Goal: Answer question/provide support: Ask a question

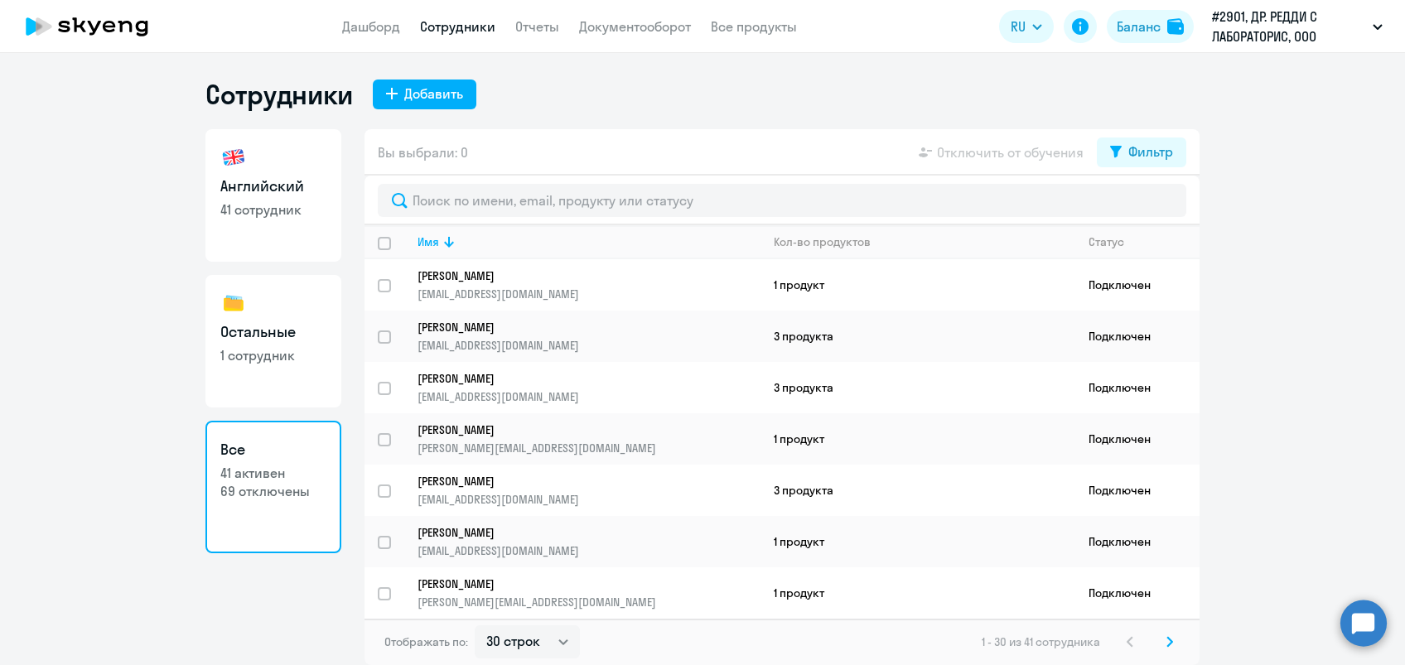
select select "30"
click at [460, 26] on link "Сотрудники" at bounding box center [457, 26] width 75 height 17
select select "30"
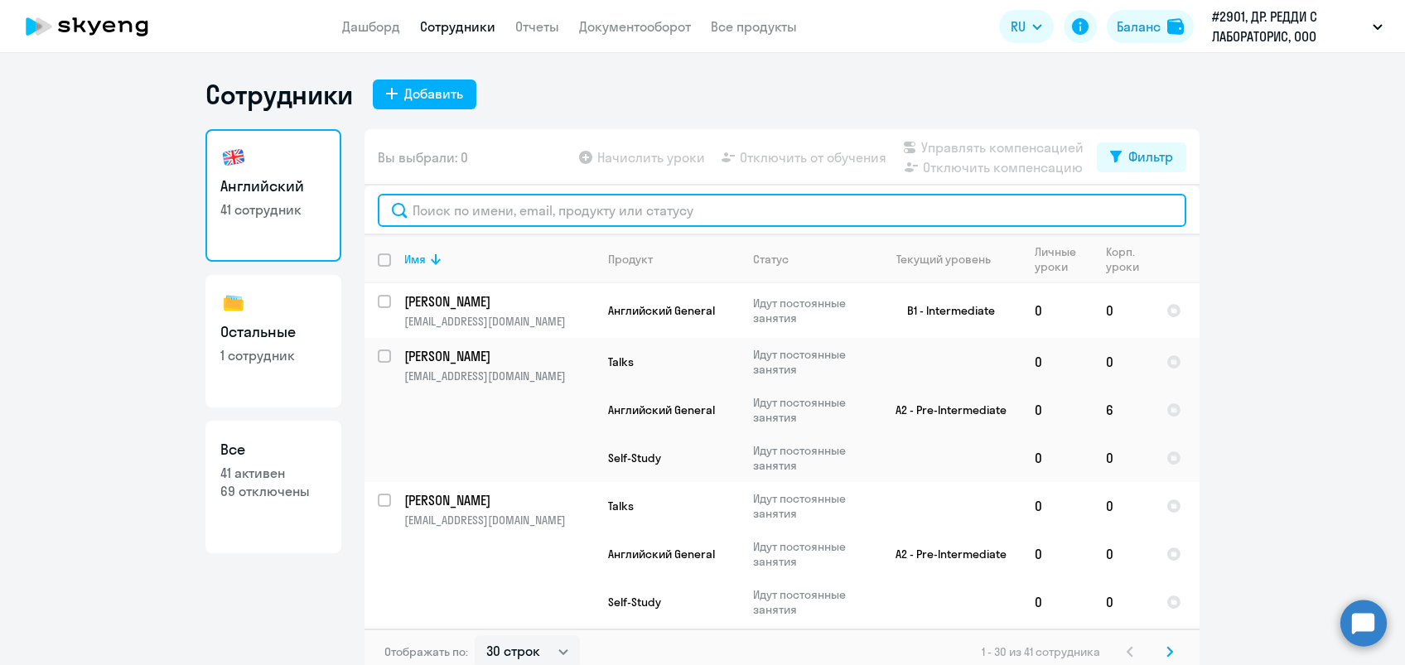
click at [589, 217] on input "text" at bounding box center [782, 210] width 808 height 33
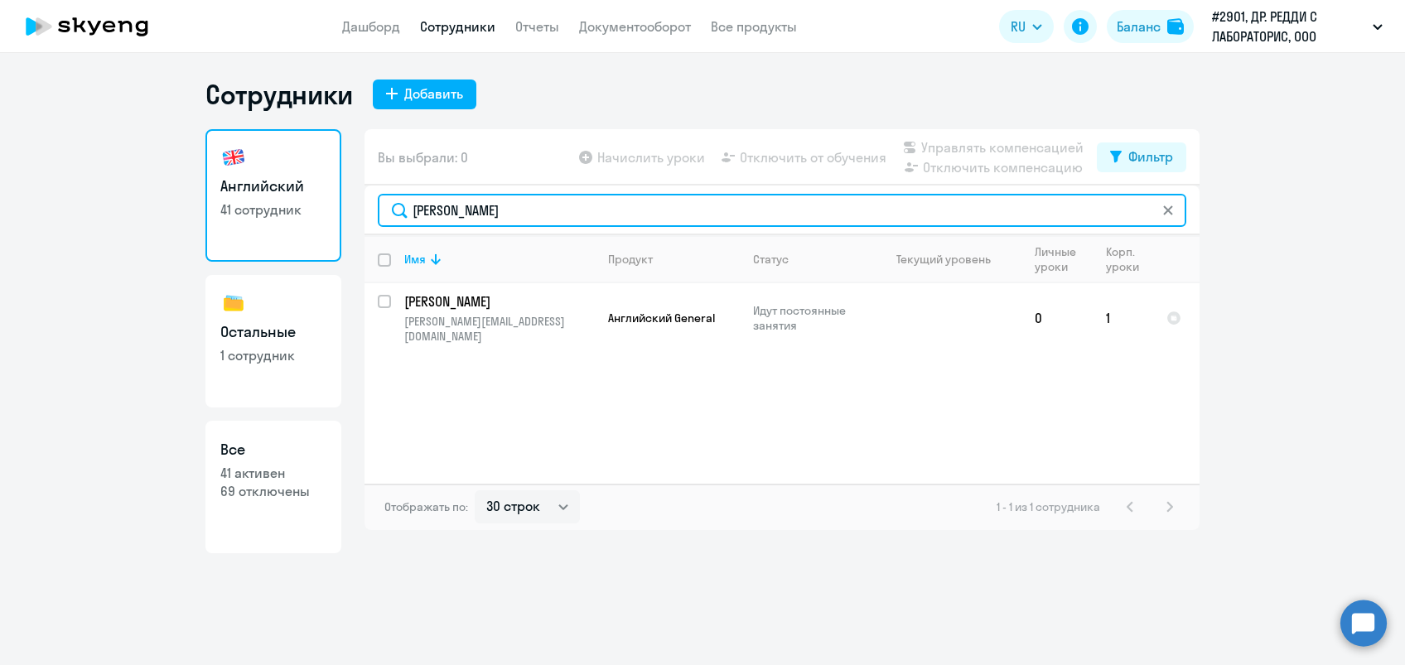
type input "[PERSON_NAME]"
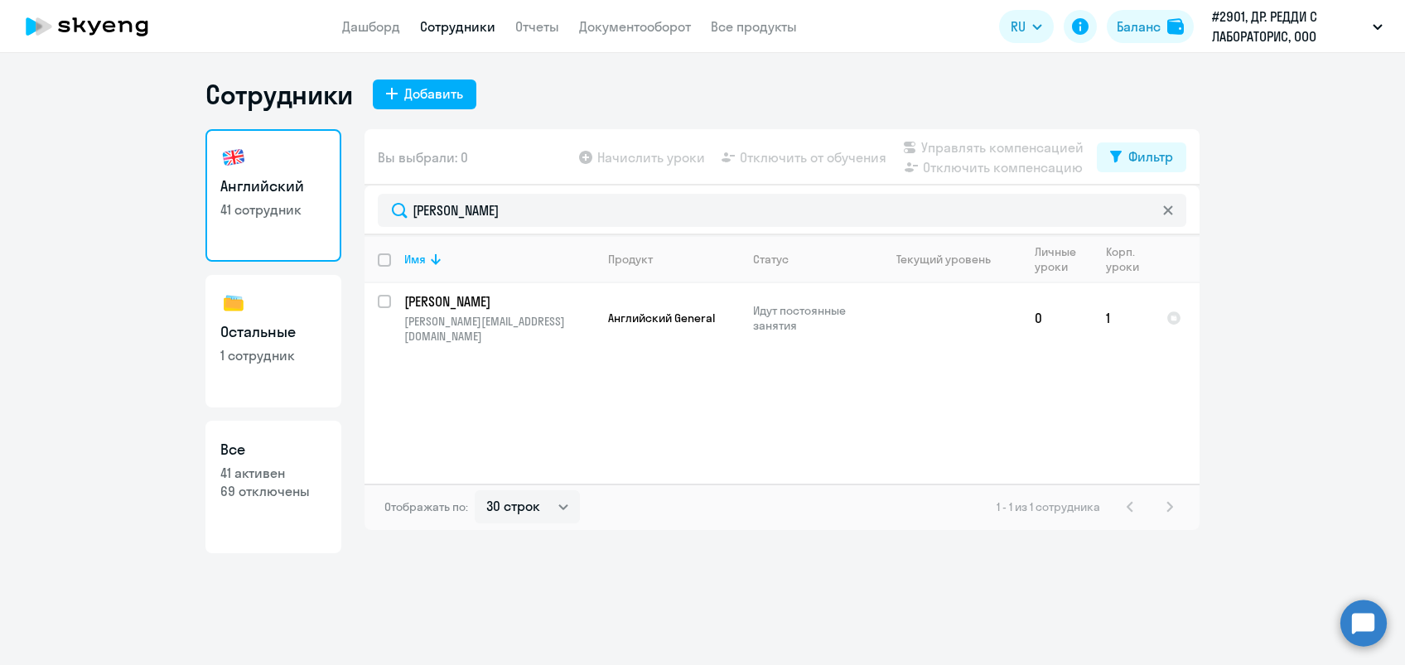
click at [545, 417] on div "Имя Продукт Статус Текущий уровень Личные уроки Корп. уроки [PERSON_NAME] [PERS…" at bounding box center [781, 359] width 835 height 248
click at [473, 299] on p "[PERSON_NAME]" at bounding box center [497, 301] width 187 height 18
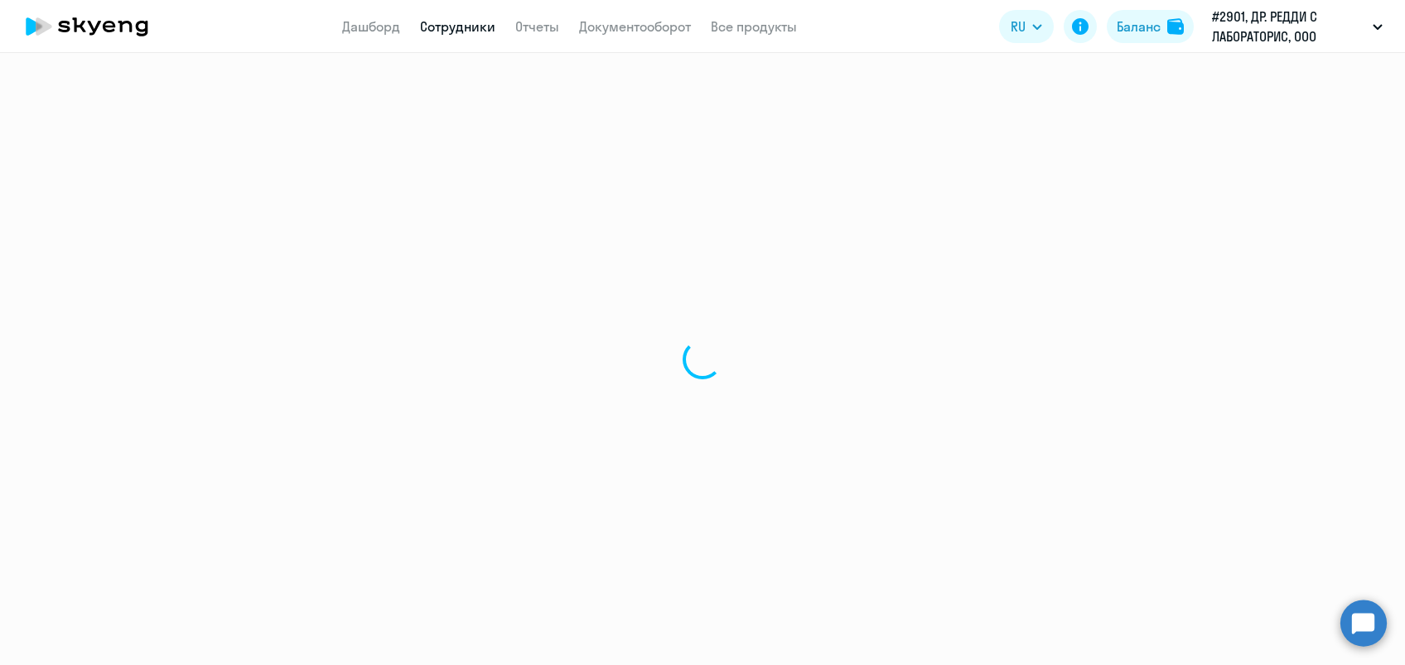
select select "english"
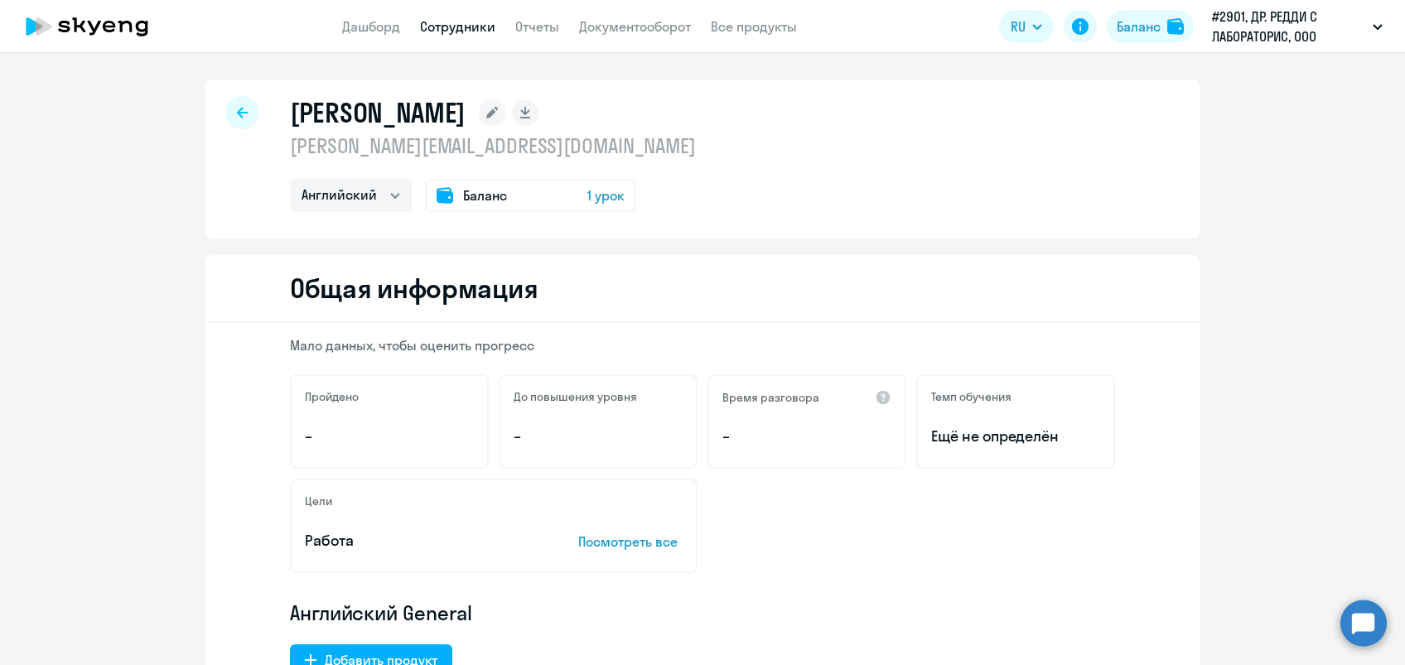
scroll to position [44, 0]
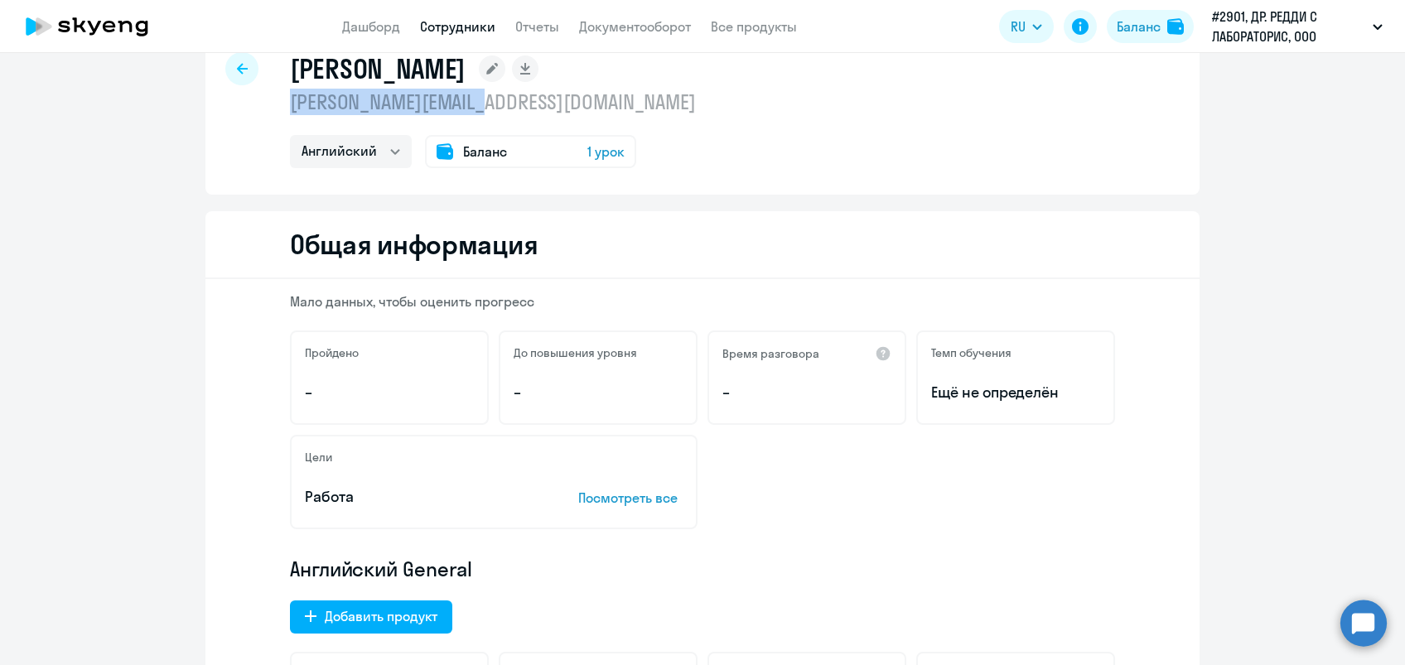
drag, startPoint x: 284, startPoint y: 103, endPoint x: 504, endPoint y: 99, distance: 220.3
click at [504, 99] on p "[PERSON_NAME][EMAIL_ADDRESS][DOMAIN_NAME]" at bounding box center [493, 102] width 406 height 27
drag, startPoint x: 504, startPoint y: 99, endPoint x: 475, endPoint y: 103, distance: 30.0
copy p "[PERSON_NAME][EMAIL_ADDRESS][DOMAIN_NAME]"
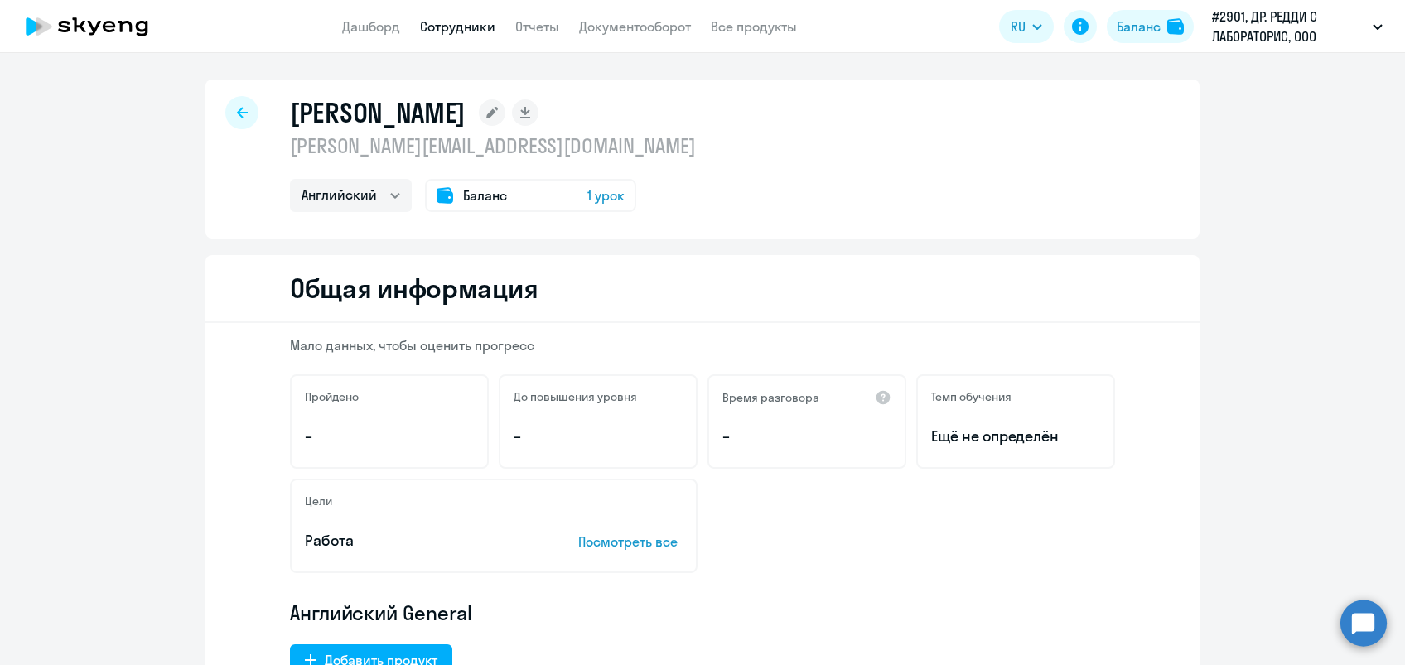
click at [1354, 623] on circle at bounding box center [1363, 623] width 46 height 46
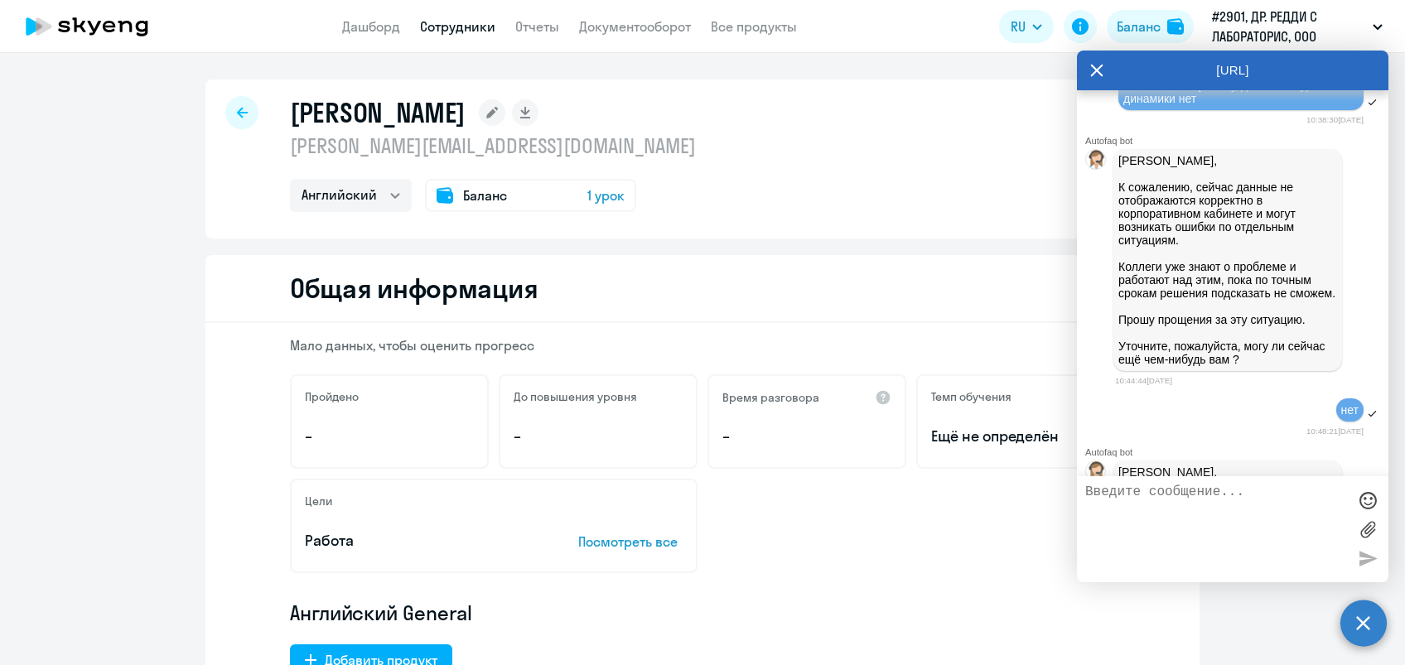
scroll to position [3815, 0]
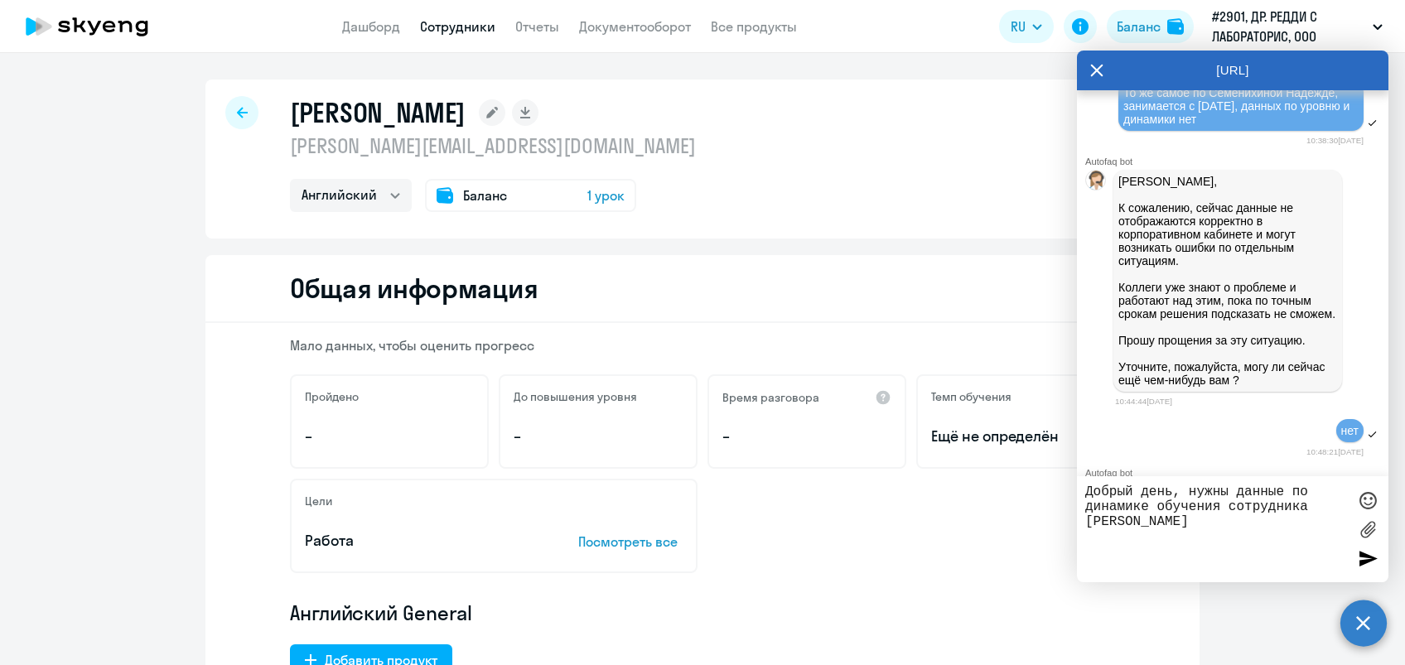
paste textarea "[PERSON_NAME][EMAIL_ADDRESS][DOMAIN_NAME]"
type textarea "Добрый день, нужны данные по динамике обучения сотрудника [PERSON_NAME] [PERSON…"
click at [1366, 561] on div at bounding box center [1367, 558] width 25 height 25
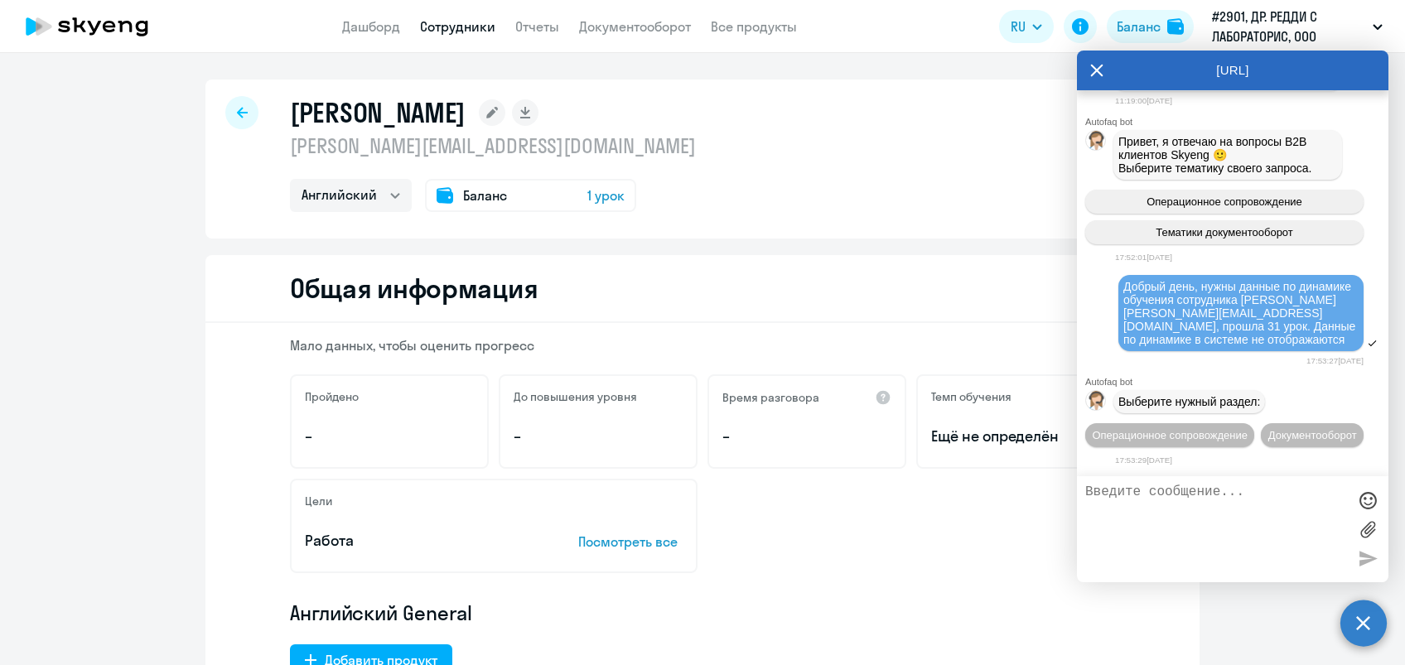
scroll to position [4987, 0]
click at [1205, 307] on div "Добрый день, нужны данные по динамике обучения сотрудника [PERSON_NAME] [PERSON…" at bounding box center [1240, 313] width 235 height 66
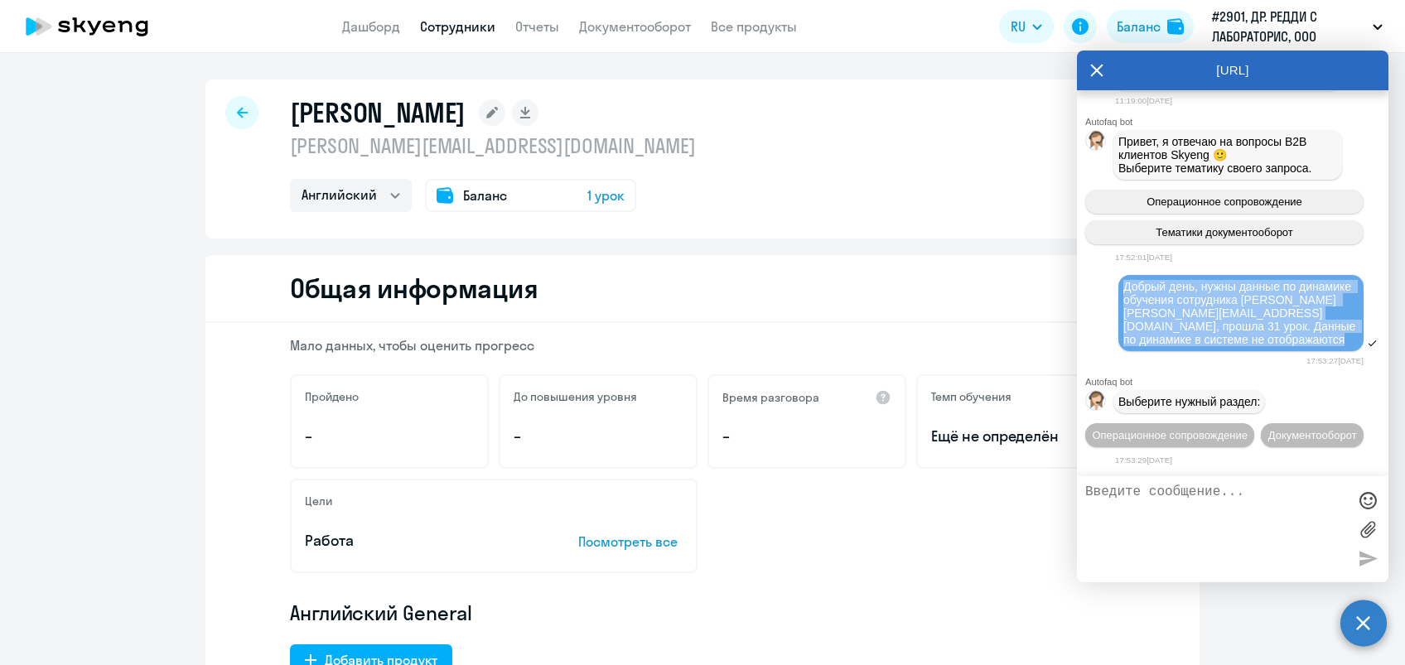
drag, startPoint x: 1205, startPoint y: 307, endPoint x: 1164, endPoint y: 300, distance: 41.3
click at [1164, 300] on div "Добрый день, нужны данные по динамике обучения сотрудника [PERSON_NAME] [PERSON…" at bounding box center [1240, 313] width 235 height 66
copy span "Добрый день, нужны данные по динамике обучения сотрудника [PERSON_NAME] [PERSON…"
click at [1126, 423] on button "Операционное сопровождение" at bounding box center [1169, 435] width 169 height 24
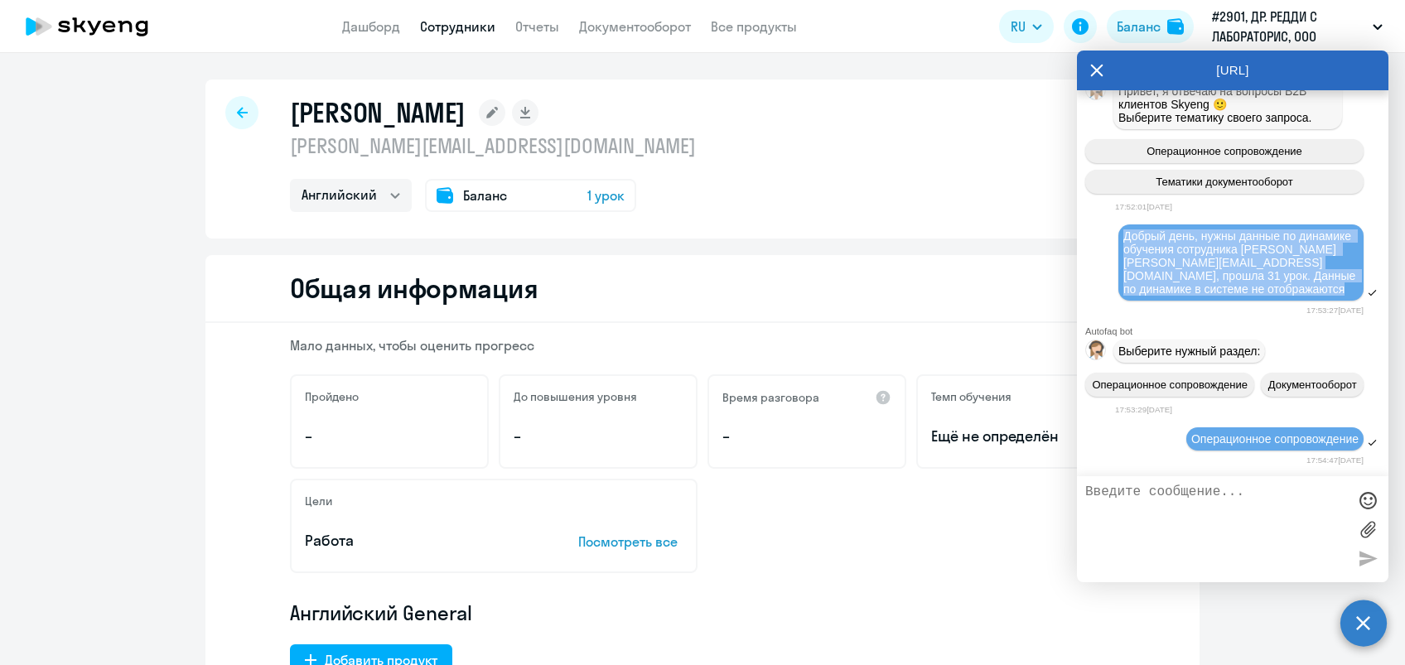
scroll to position [5166, 0]
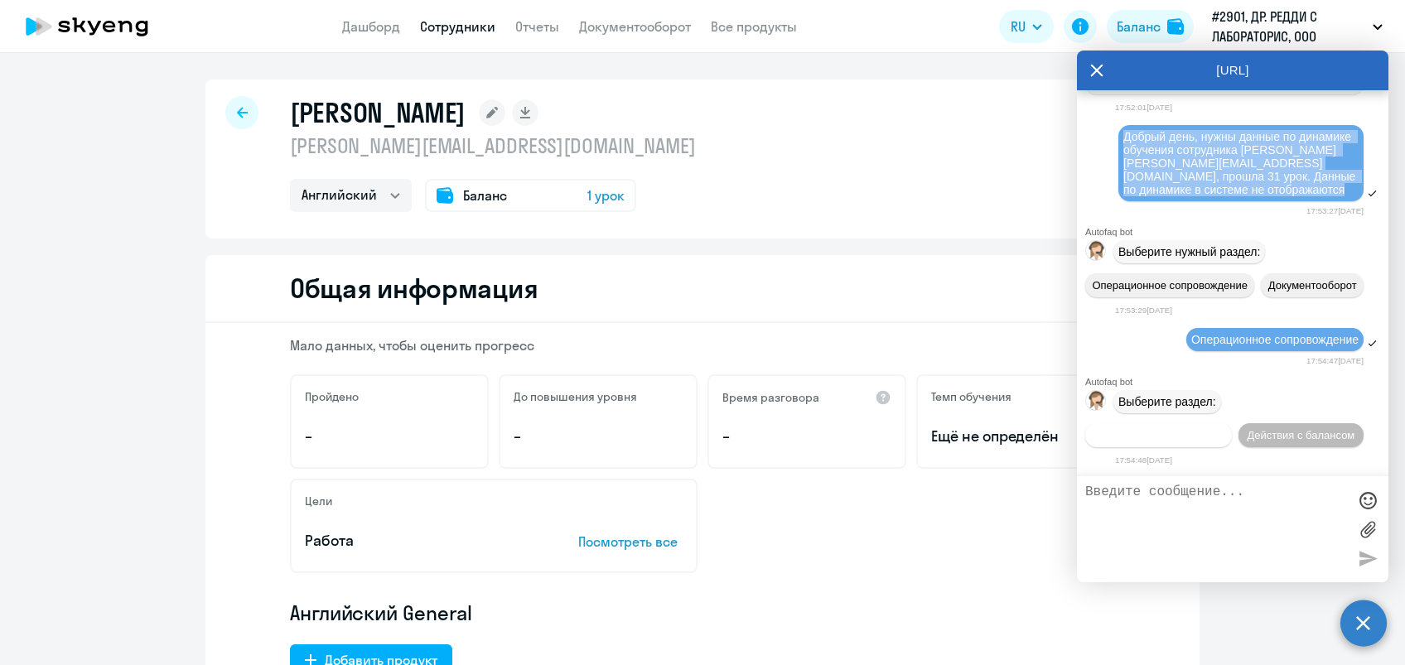
click at [1146, 423] on button "Действия по сотрудникам" at bounding box center [1158, 435] width 147 height 24
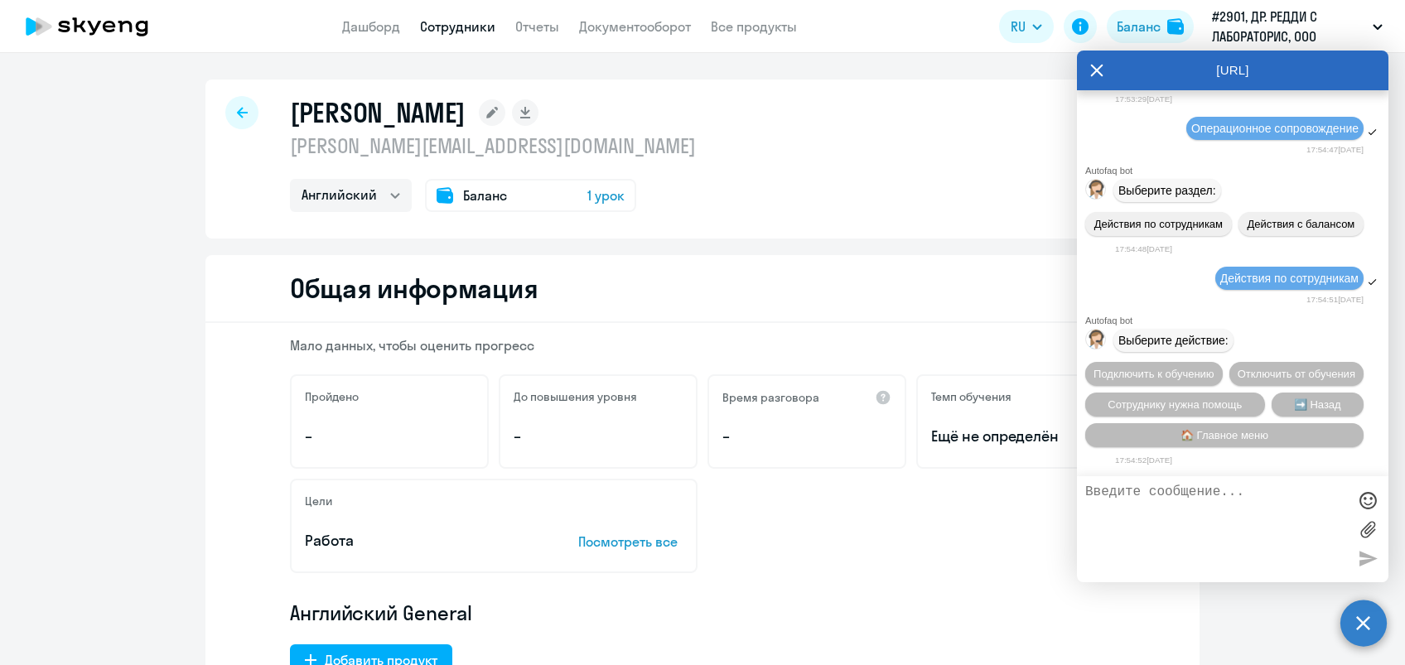
scroll to position [5410, 0]
click at [1129, 493] on textarea at bounding box center [1216, 528] width 262 height 89
paste textarea "Добрый день, нужны данные по динамике обучения сотрудника [PERSON_NAME] [PERSON…"
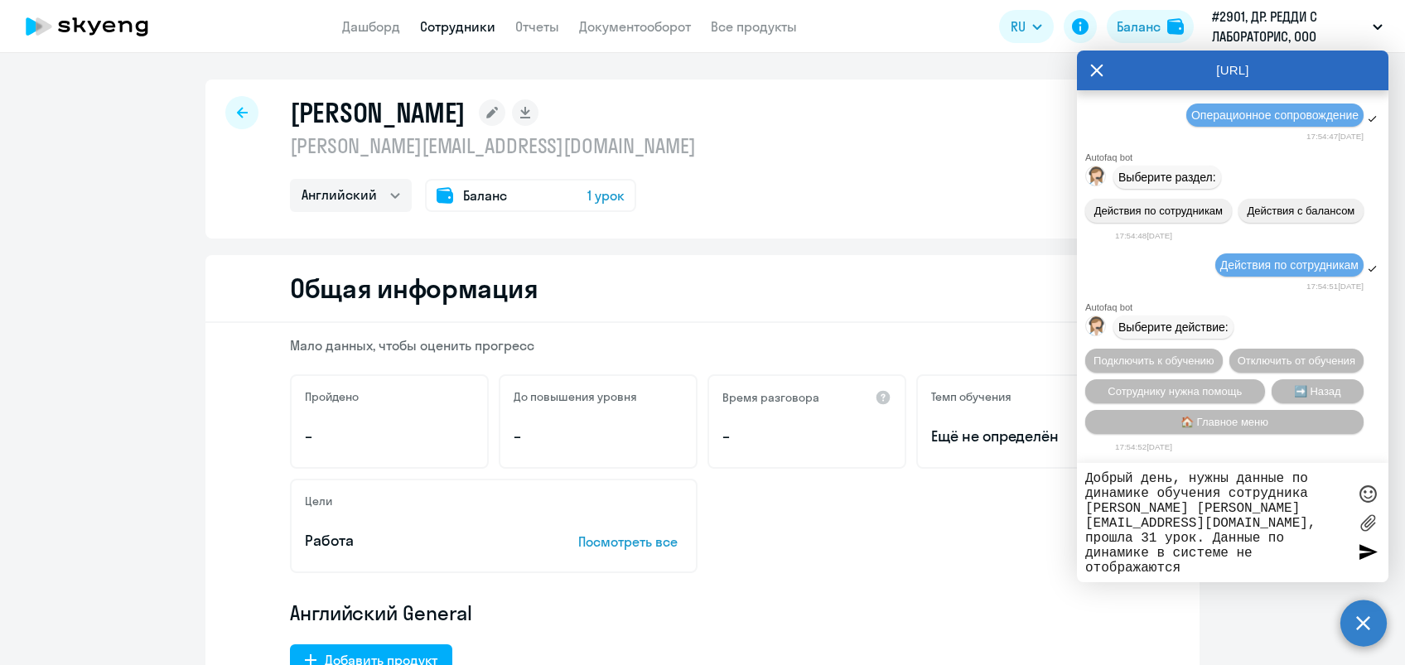
type textarea "Добрый день, нужны данные по динамике обучения сотрудника [PERSON_NAME] [PERSON…"
click at [1362, 547] on div at bounding box center [1367, 551] width 25 height 25
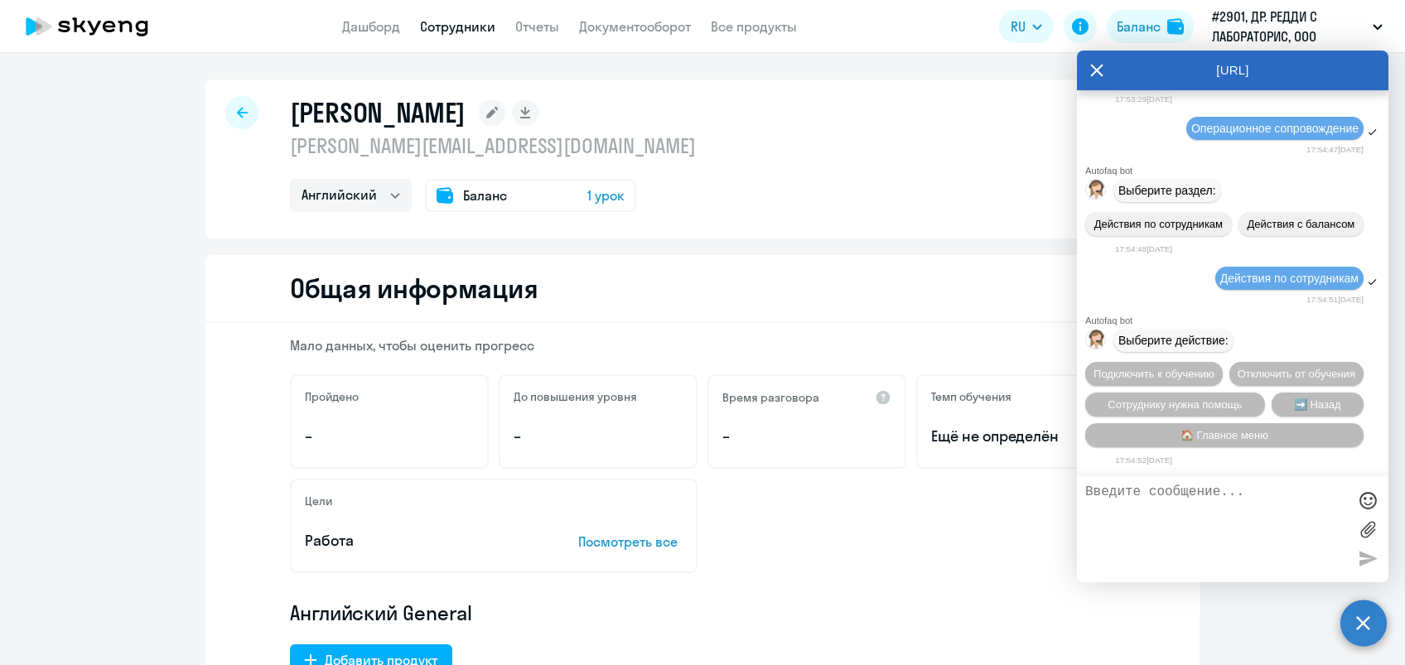
scroll to position [5526, 0]
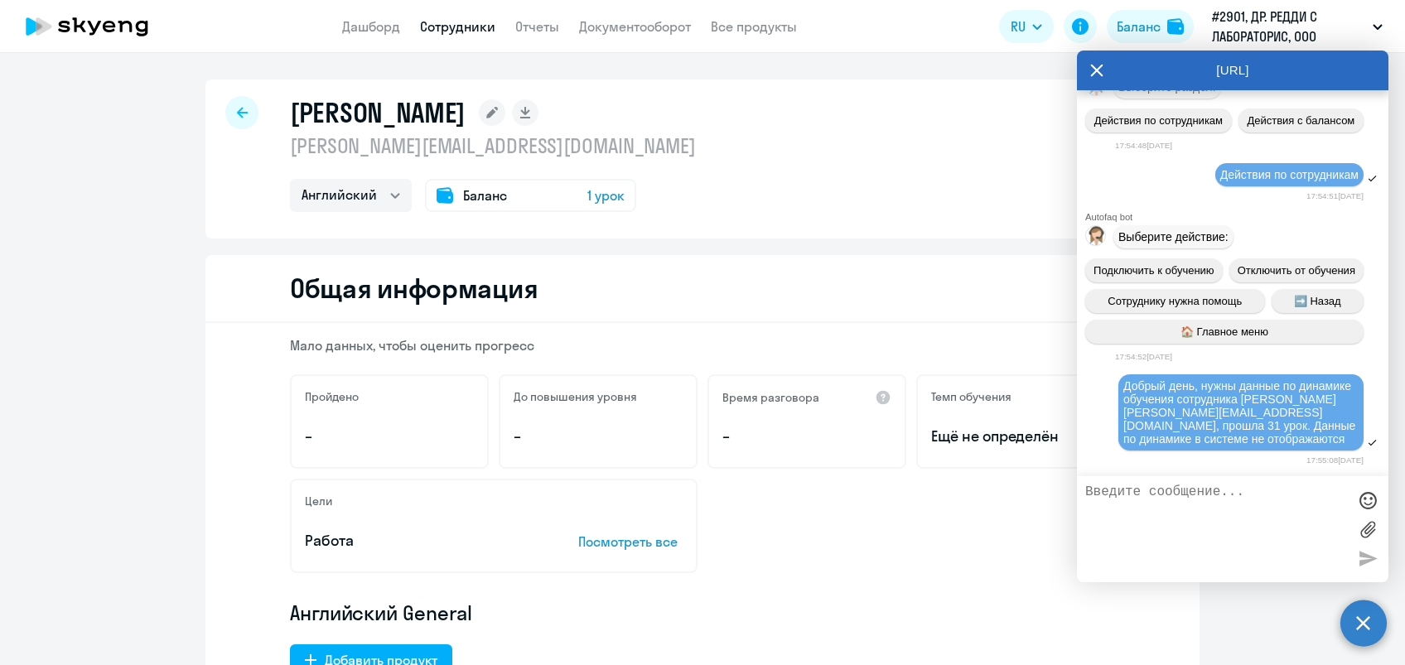
click at [894, 564] on div "Цели Работа Посмотреть все" at bounding box center [702, 526] width 825 height 94
click at [620, 278] on div "Общая информация" at bounding box center [702, 289] width 994 height 68
click at [795, 493] on div "Цели Работа Посмотреть все" at bounding box center [702, 526] width 825 height 94
click at [1158, 634] on div "Мало данных, чтобы оценить прогресс Пройдено – До повышения уровня – Время разг…" at bounding box center [702, 622] width 994 height 598
click at [1092, 72] on icon at bounding box center [1096, 71] width 13 height 40
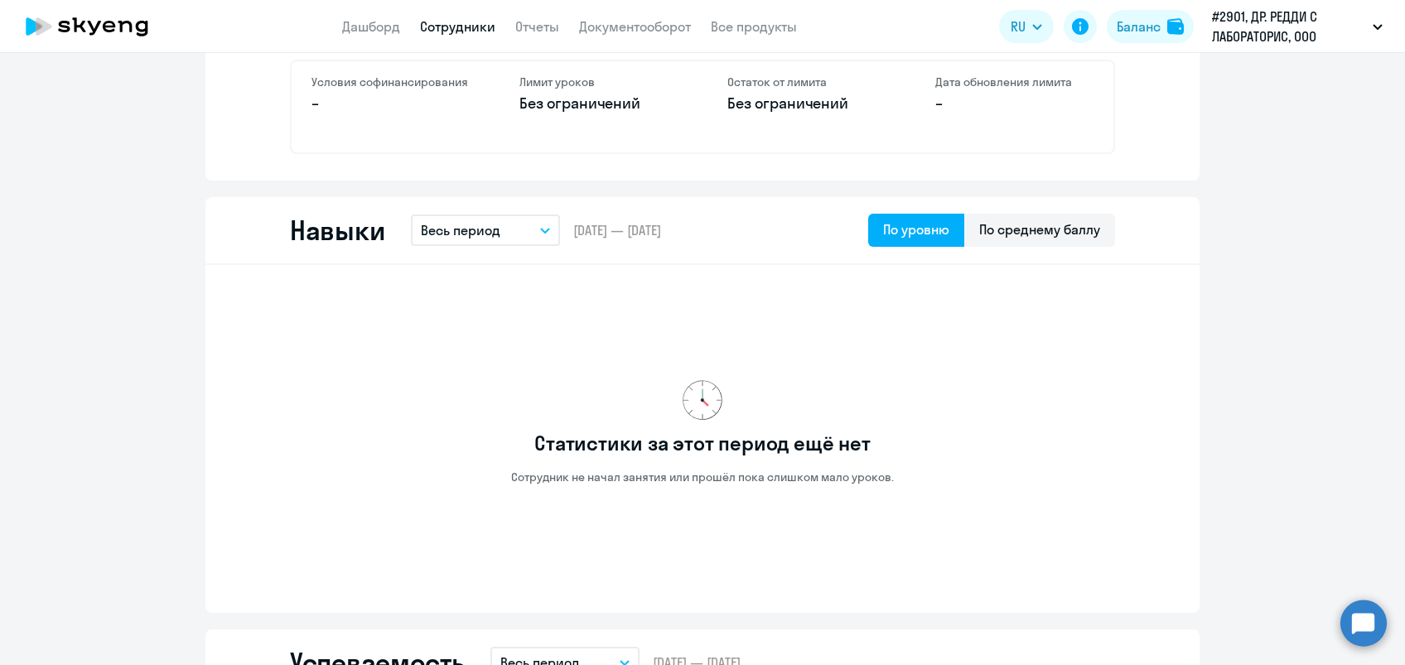
scroll to position [815, 0]
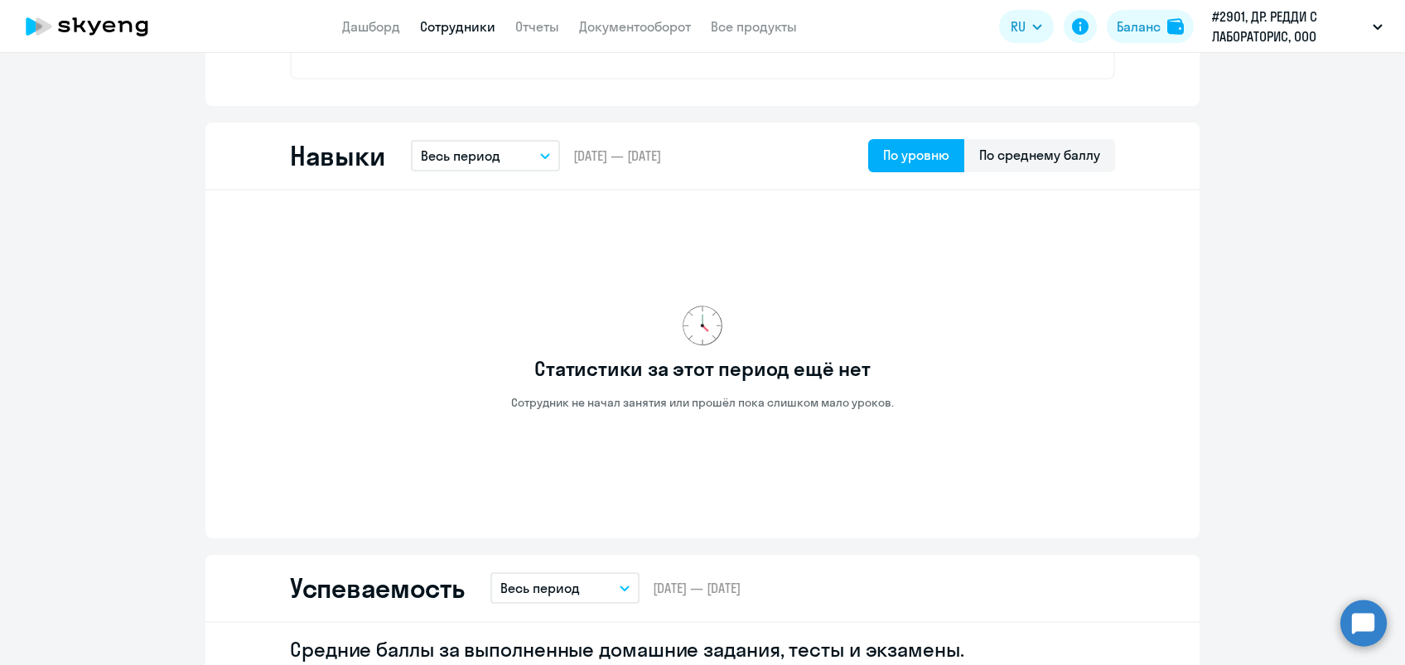
click at [540, 157] on icon "button" at bounding box center [545, 156] width 10 height 6
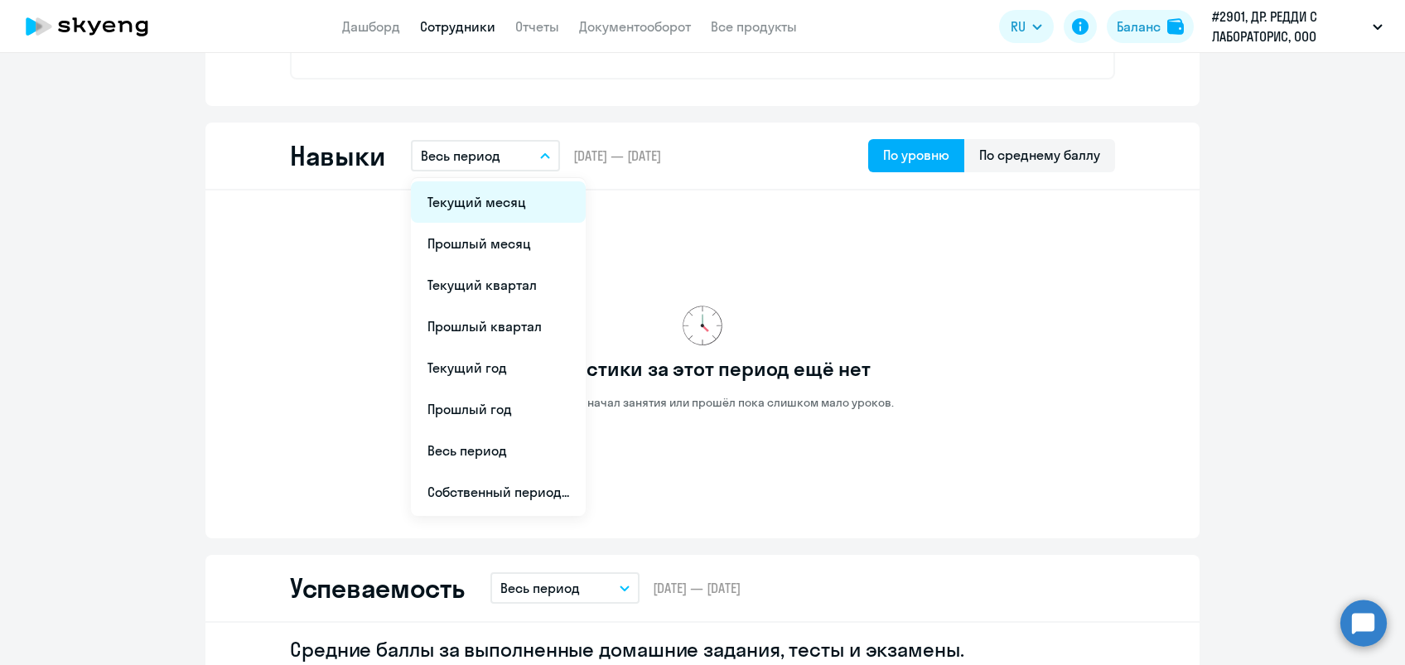
click at [462, 202] on li "Текущий месяц" at bounding box center [498, 201] width 175 height 41
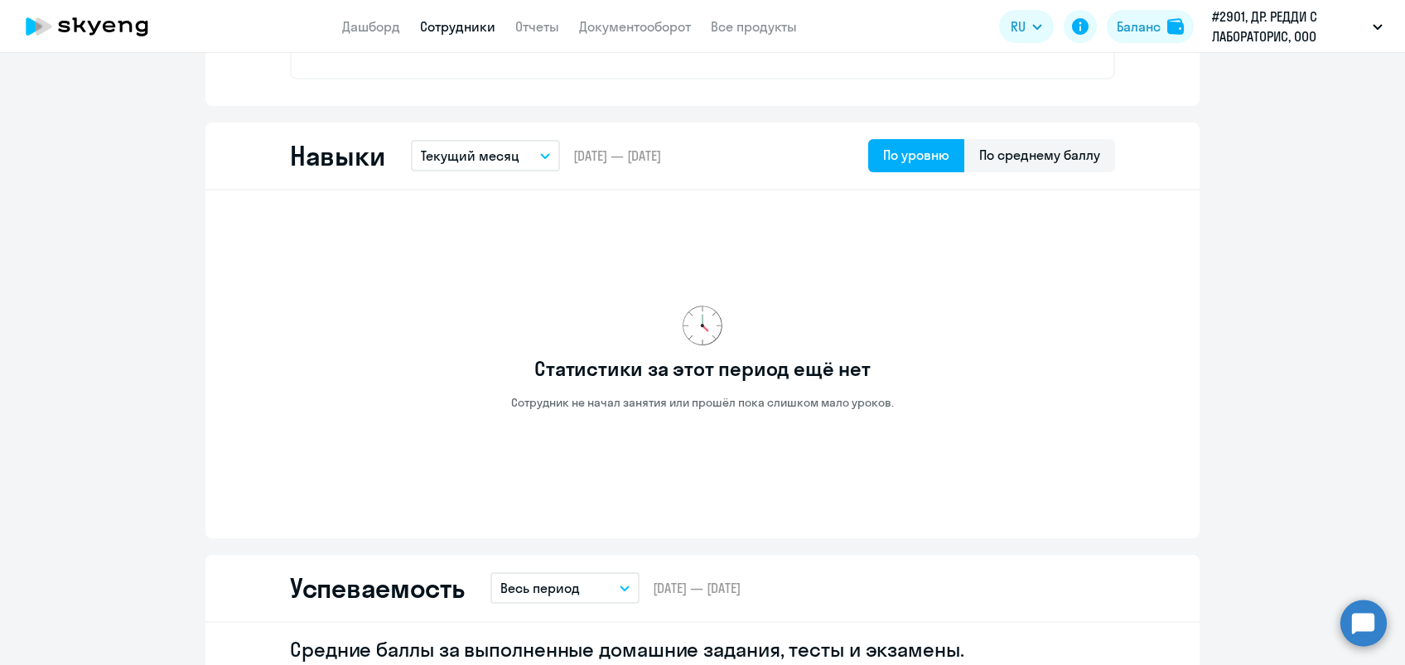
click at [541, 154] on icon "button" at bounding box center [545, 156] width 8 height 4
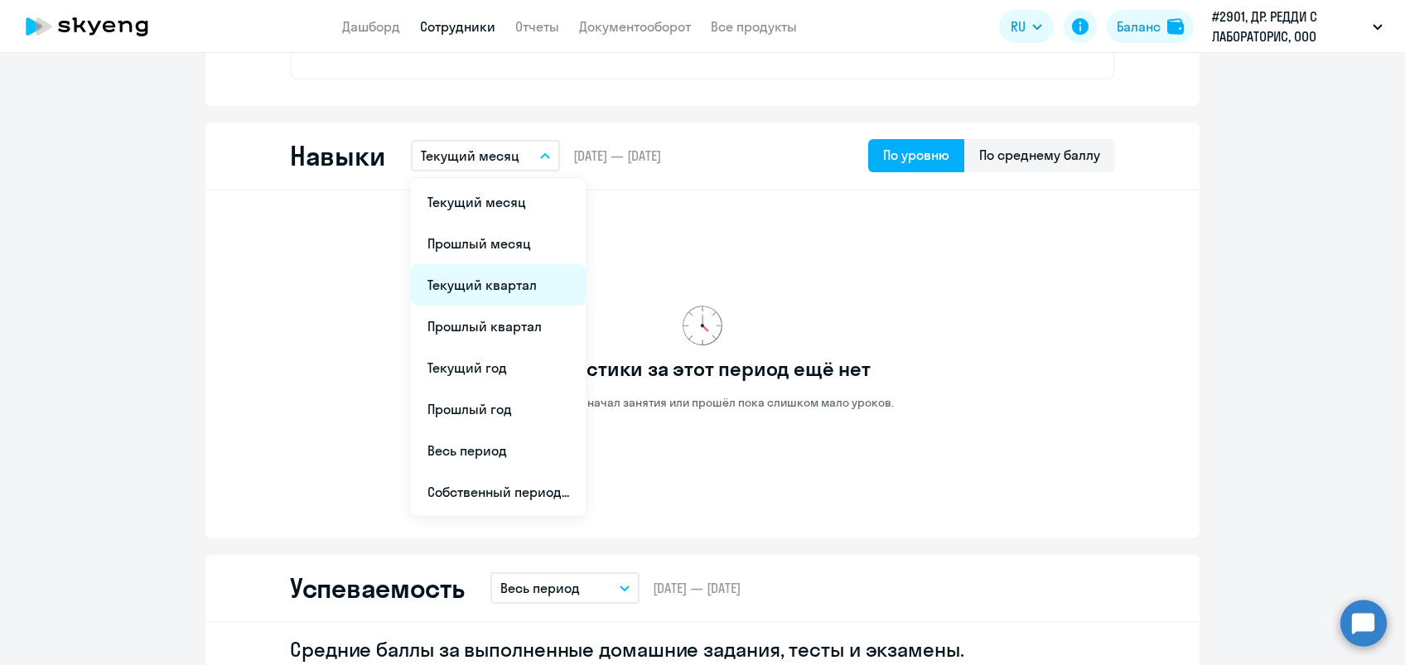
click at [498, 277] on li "Текущий квартал" at bounding box center [498, 284] width 175 height 41
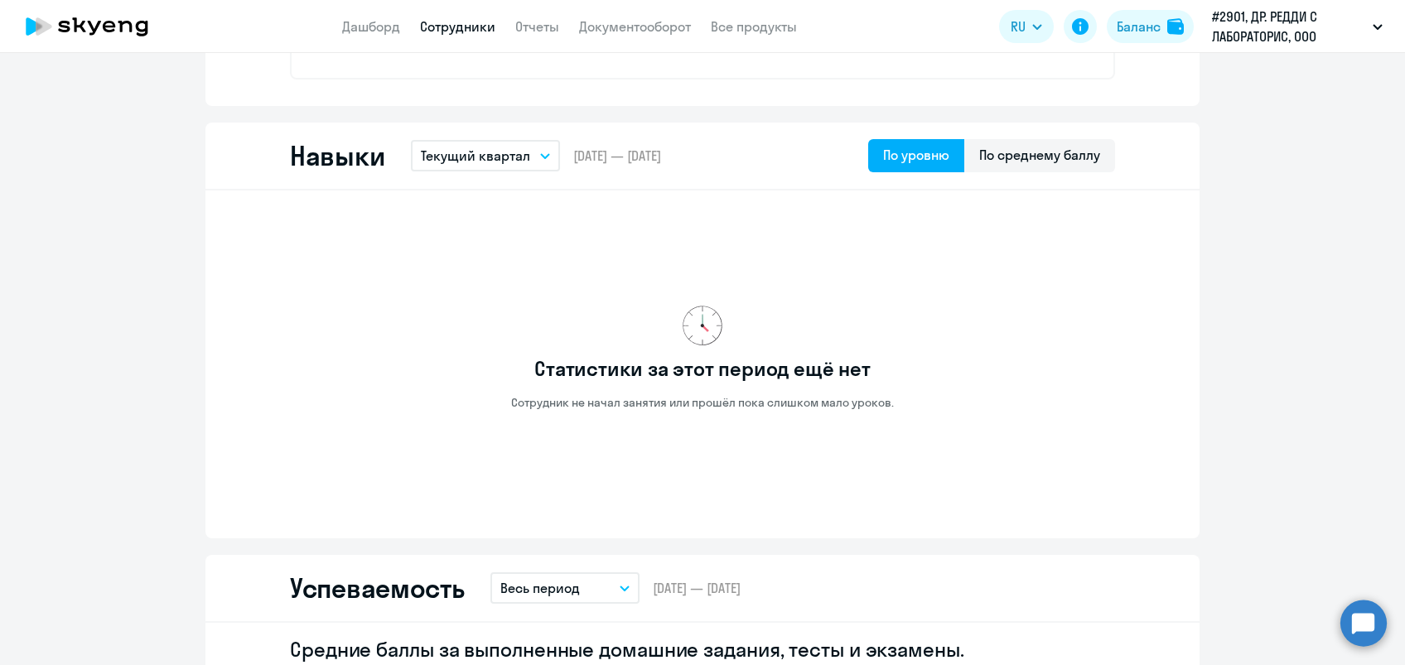
click at [1365, 621] on circle at bounding box center [1363, 623] width 46 height 46
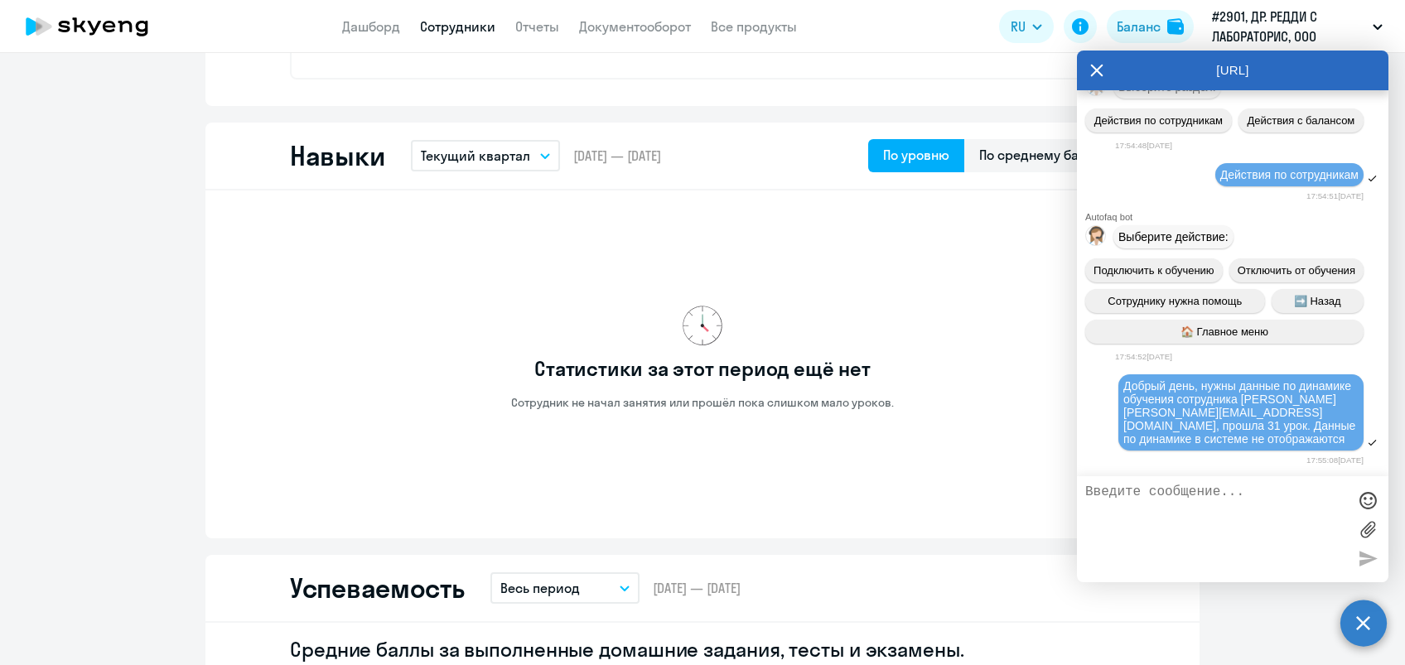
scroll to position [0, 0]
click at [1173, 511] on textarea at bounding box center [1216, 528] width 262 height 89
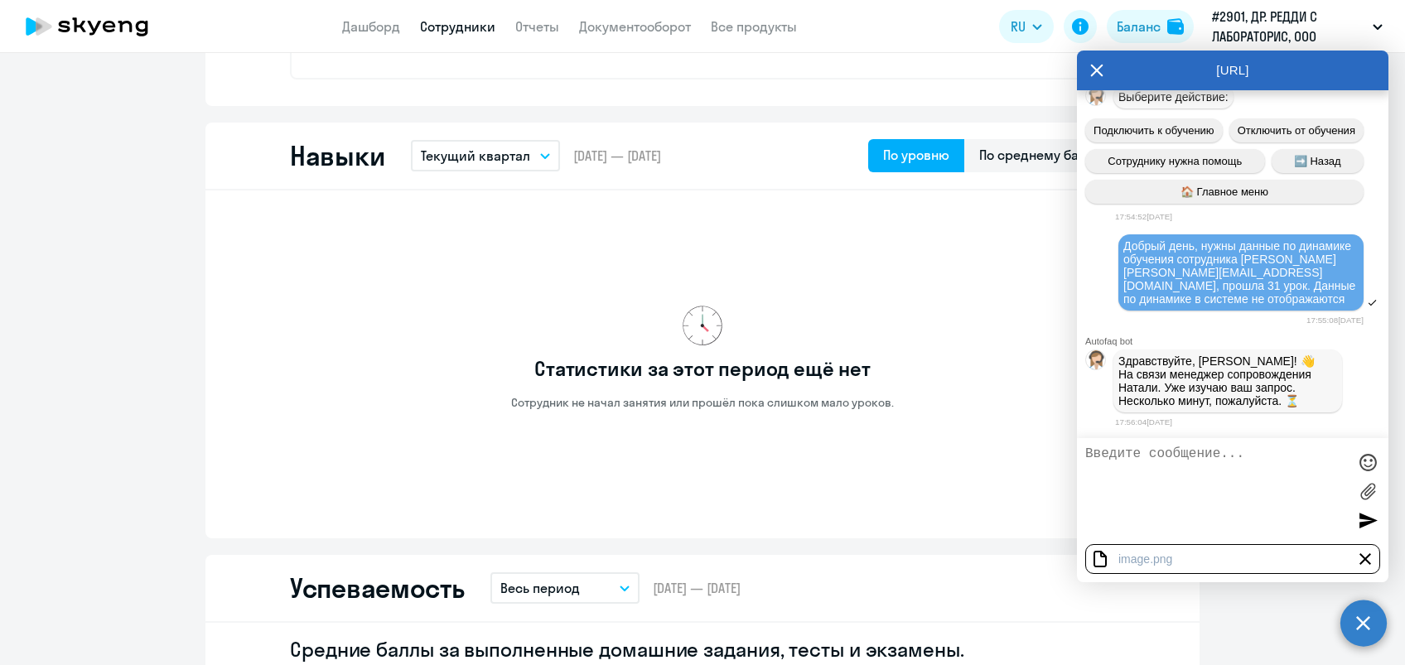
click at [1358, 517] on div at bounding box center [1367, 520] width 25 height 25
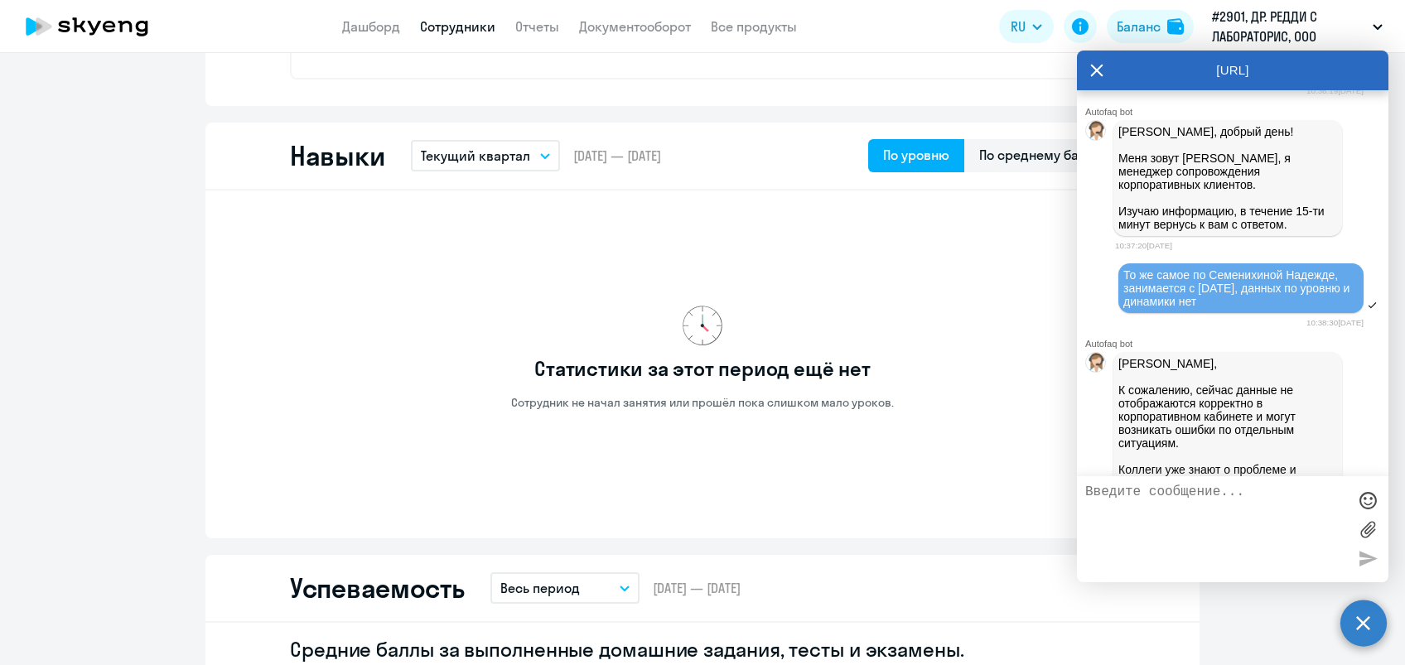
scroll to position [5709, 0]
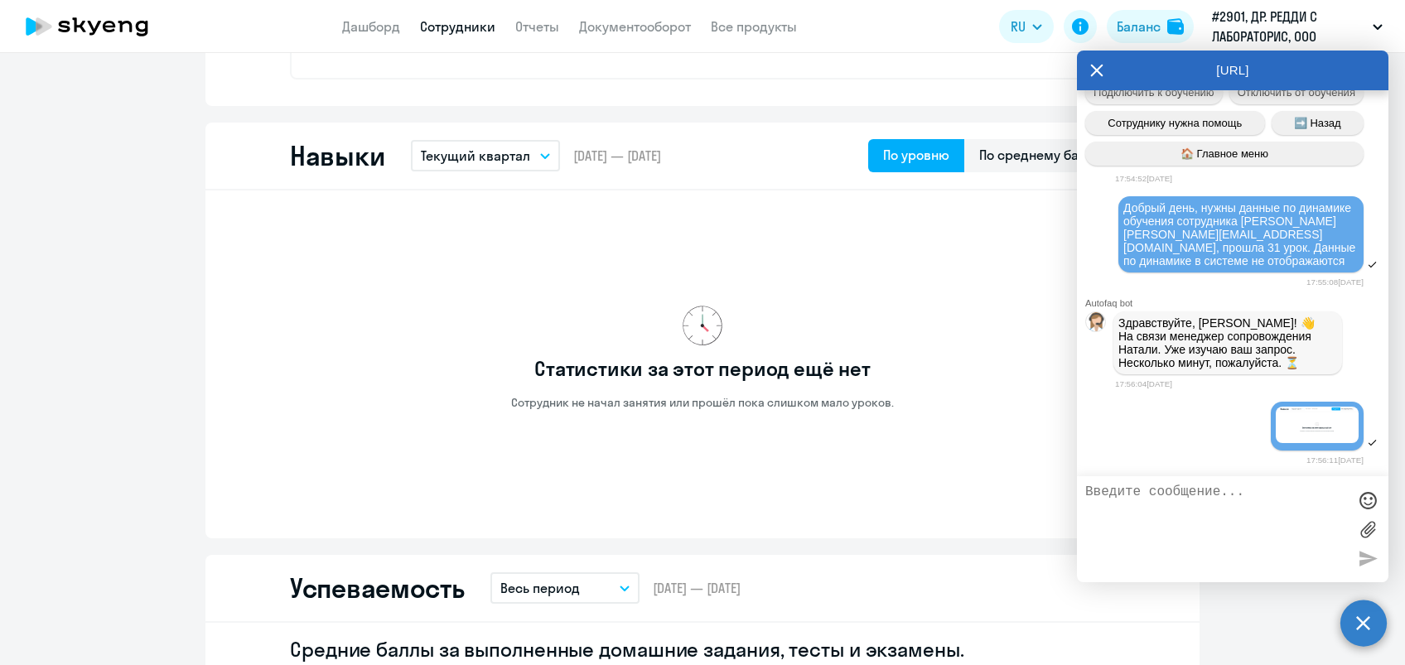
click at [1160, 497] on textarea at bounding box center [1216, 528] width 262 height 89
type textarea "Писала аналогичный запрос в июле, пока изменений не вижу"
click at [1361, 557] on div at bounding box center [1367, 558] width 25 height 25
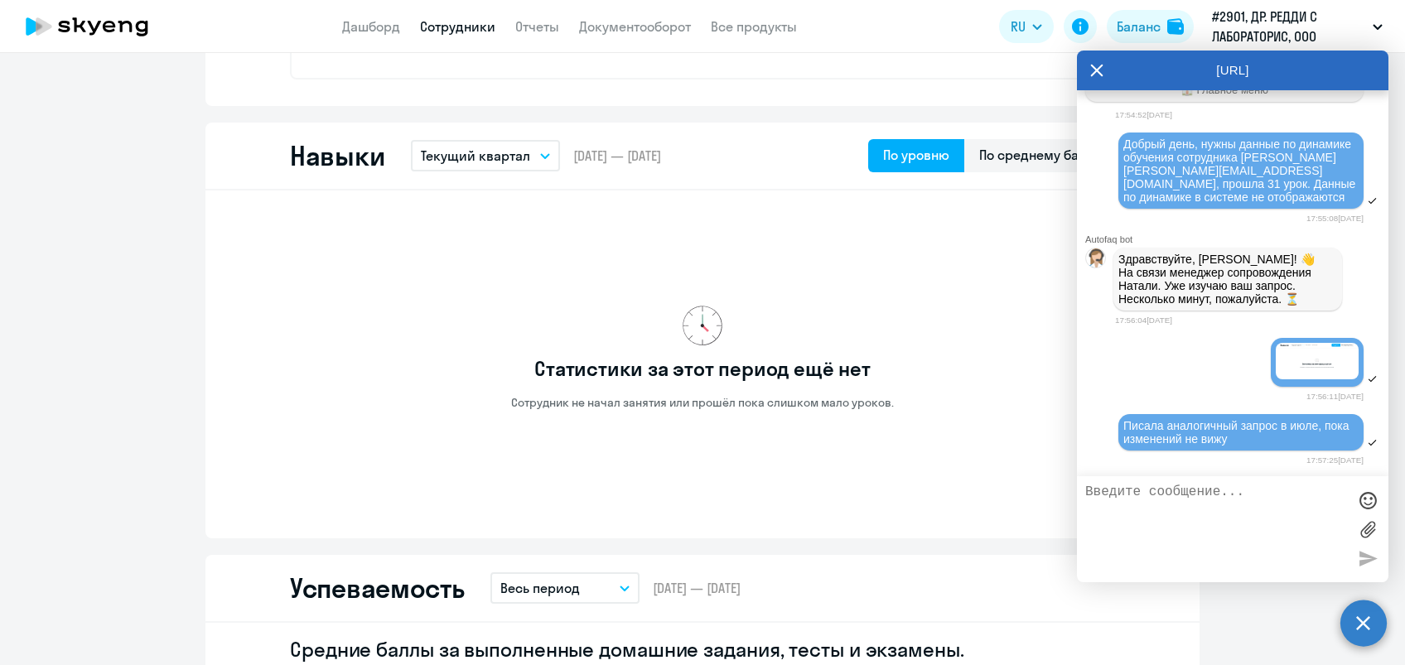
click at [944, 409] on div "Статистики за этот период ещё нет Сотрудник не начал занятия или прошёл пока сл…" at bounding box center [702, 358] width 825 height 308
click at [1091, 72] on icon at bounding box center [1096, 71] width 13 height 40
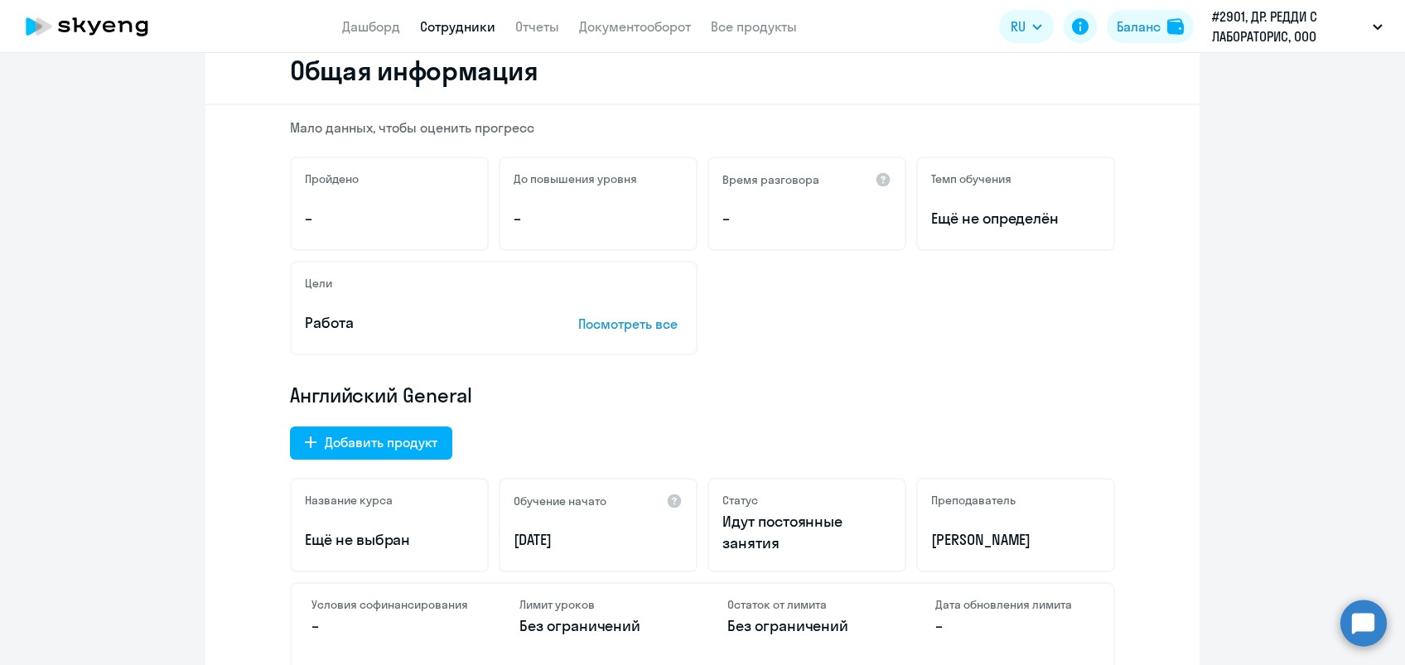
scroll to position [0, 0]
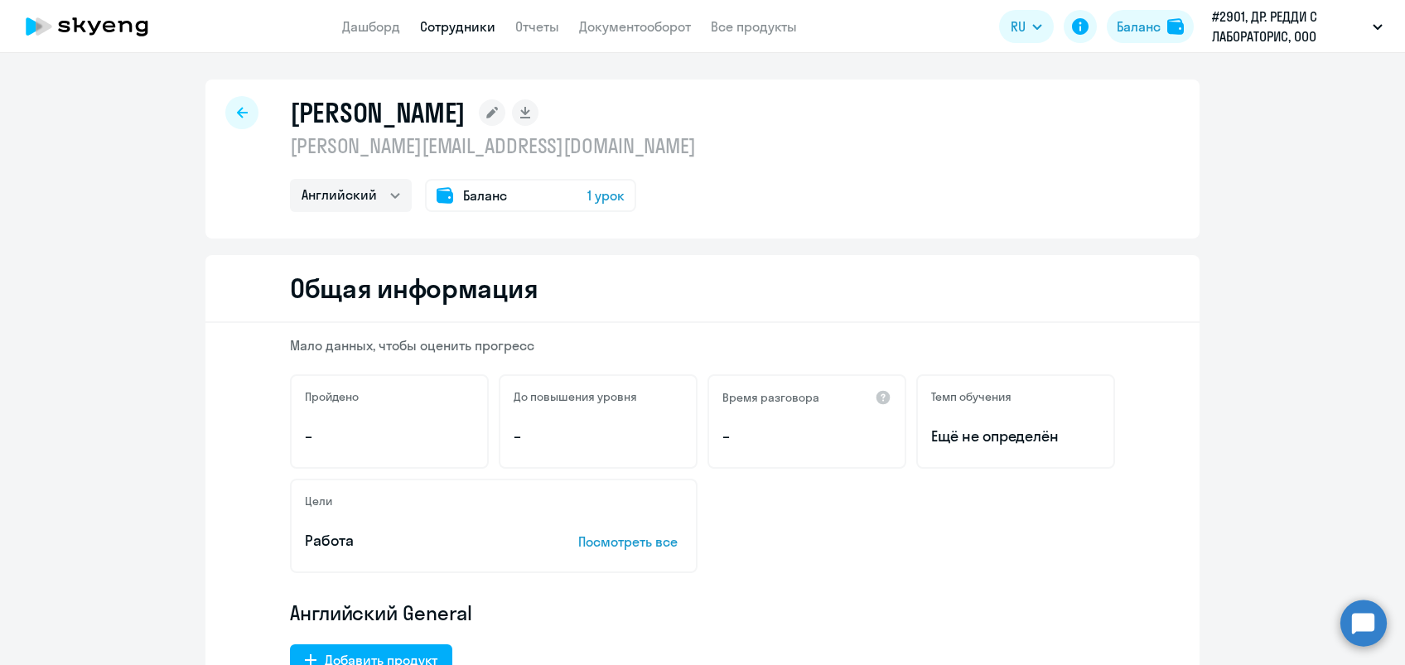
click at [451, 31] on link "Сотрудники" at bounding box center [457, 26] width 75 height 17
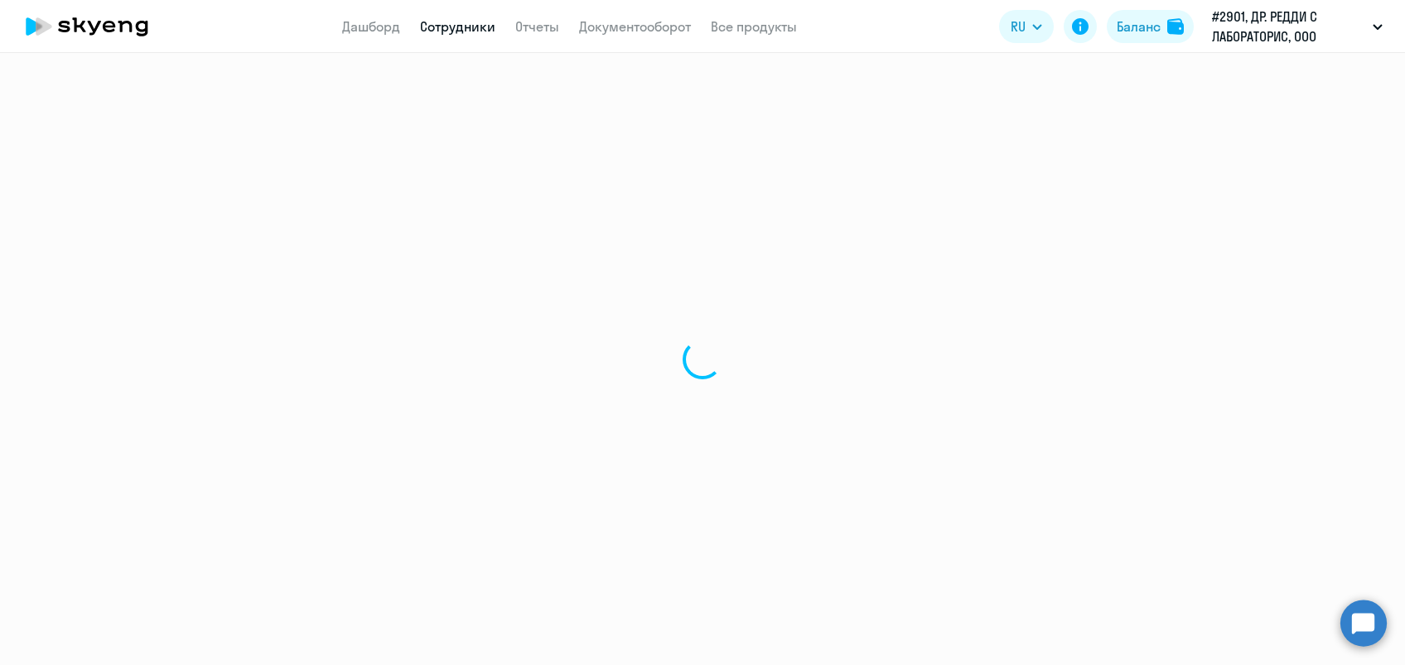
select select "30"
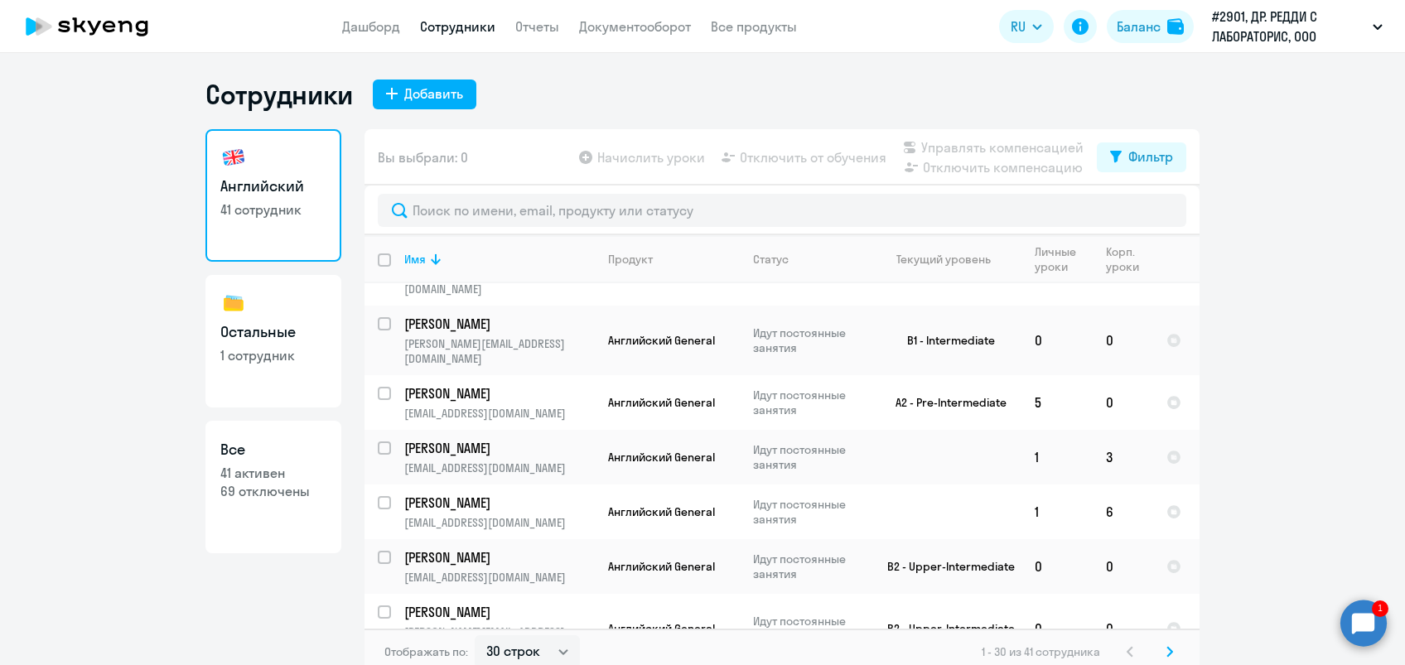
scroll to position [1410, 0]
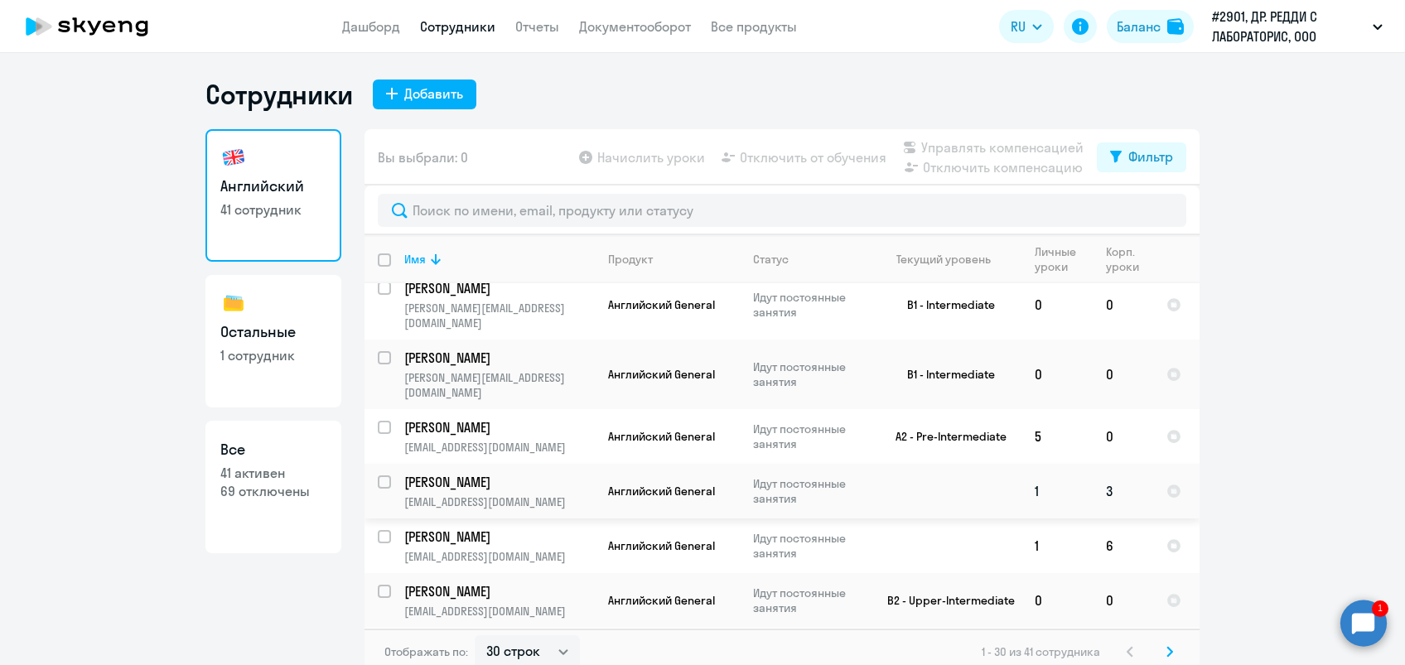
click at [404, 473] on p "[PERSON_NAME]" at bounding box center [497, 482] width 187 height 18
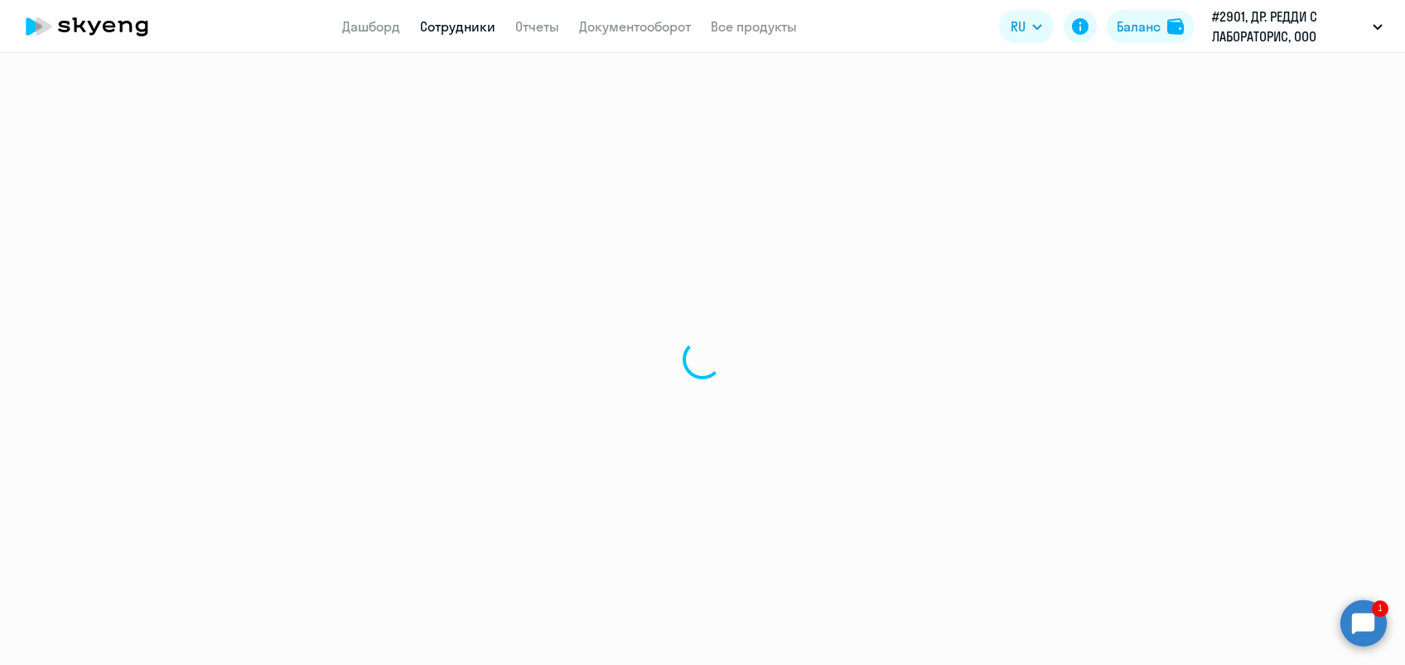
select select "english"
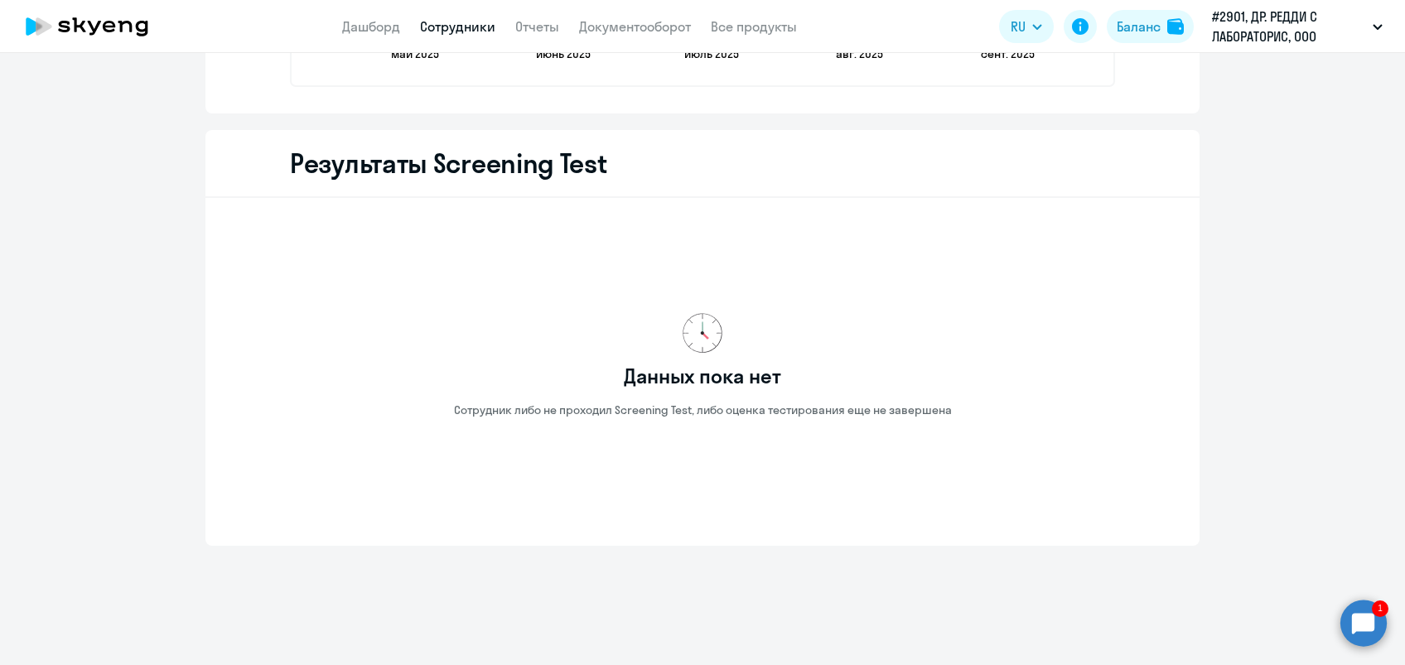
scroll to position [762, 0]
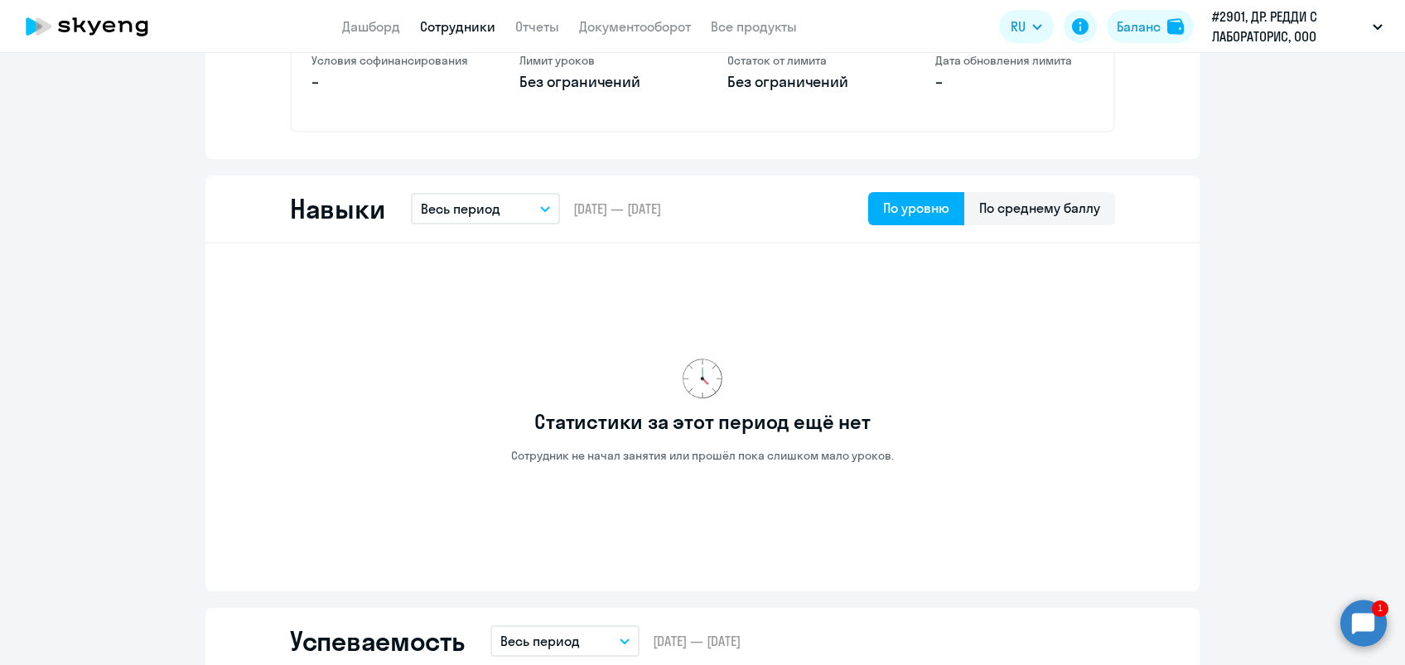
click at [1354, 616] on circle at bounding box center [1363, 623] width 46 height 46
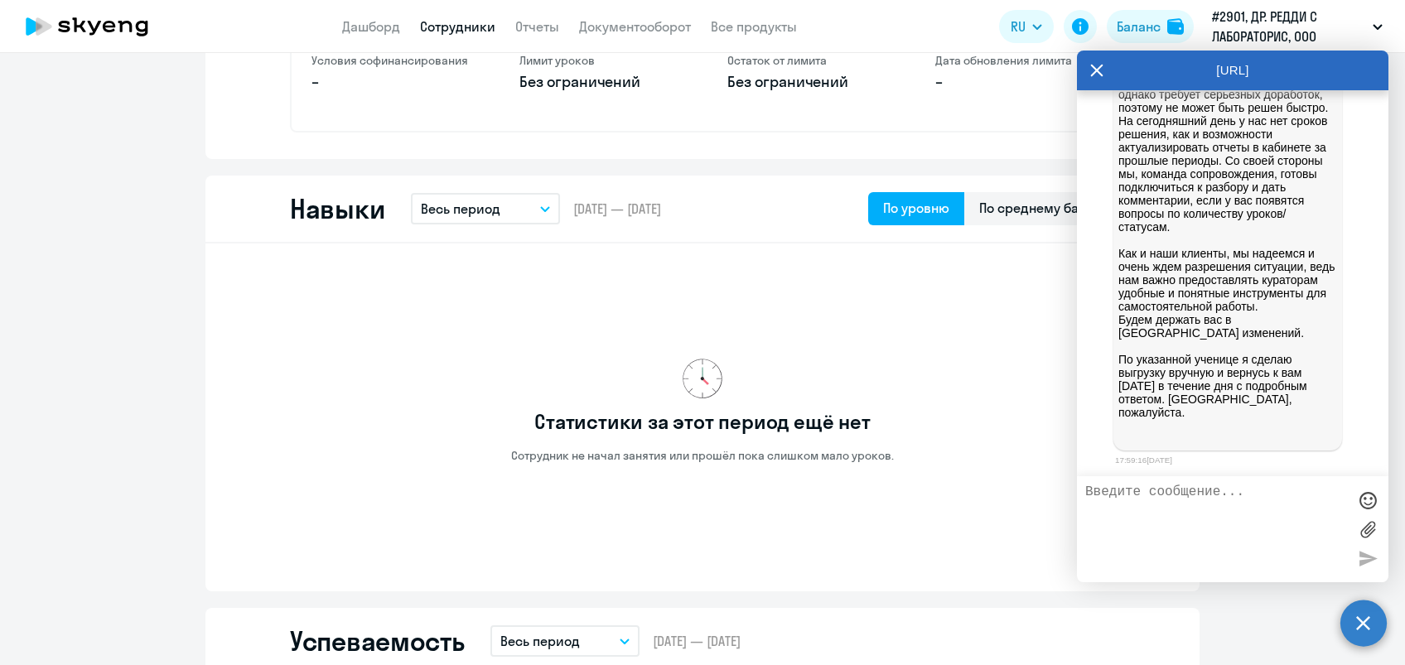
scroll to position [6391, 0]
click at [1111, 502] on textarea at bounding box center [1216, 528] width 262 height 89
type textarea "Д"
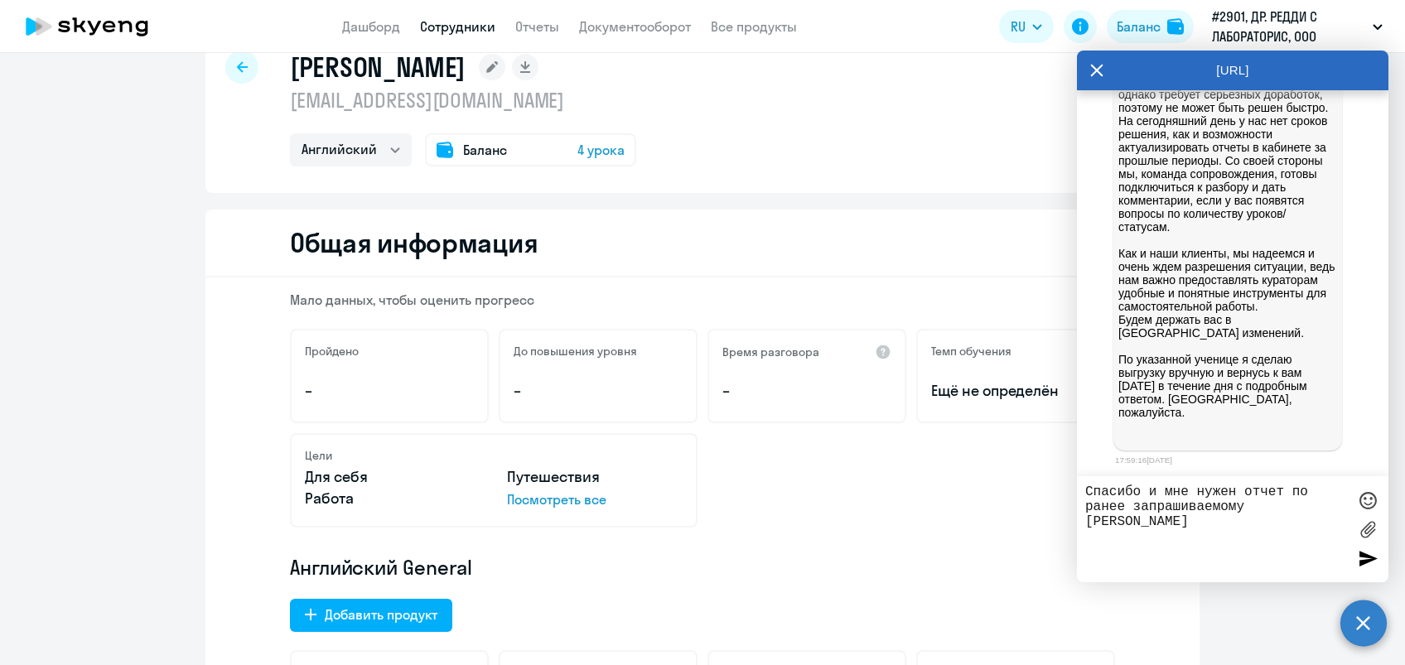
scroll to position [25, 0]
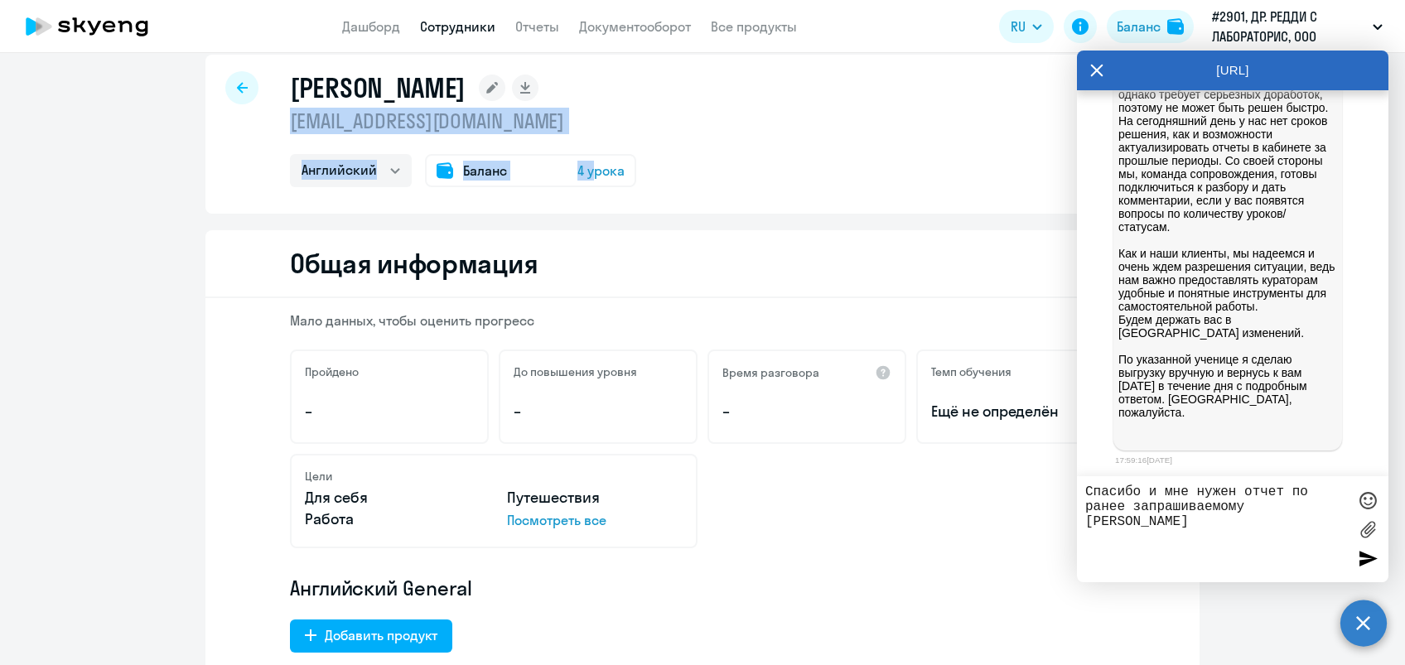
drag, startPoint x: 278, startPoint y: 120, endPoint x: 584, endPoint y: 134, distance: 305.9
click at [584, 134] on div "[PERSON_NAME] [EMAIL_ADDRESS][DOMAIN_NAME] Английский Баланс 4 урока" at bounding box center [702, 134] width 994 height 159
drag, startPoint x: 584, startPoint y: 134, endPoint x: 563, endPoint y: 126, distance: 22.3
copy div "[EMAIL_ADDRESS][DOMAIN_NAME] Английский Баланс 4 у"
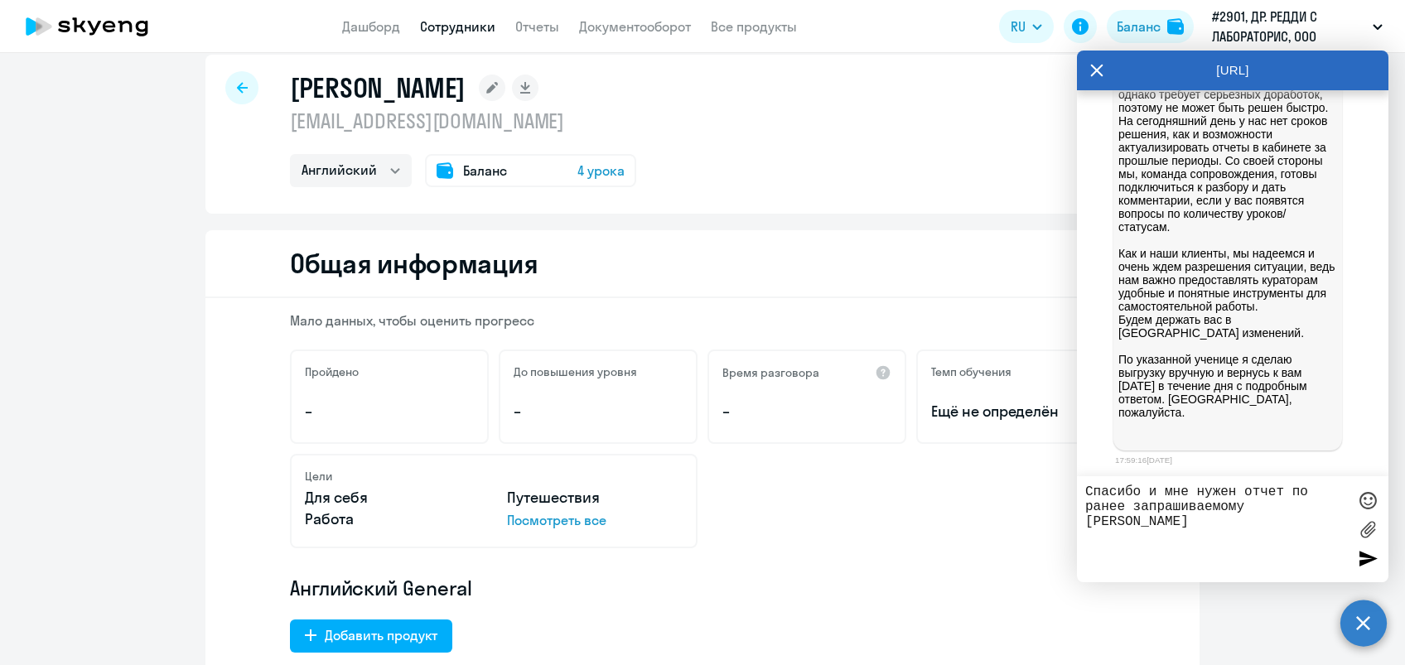
click at [1140, 520] on textarea "Спасибо и мне нужен отчет по ранее запрашиваемому [PERSON_NAME]" at bounding box center [1216, 528] width 262 height 89
paste textarea "[EMAIL_ADDRESS][DOMAIN_NAME] Английский Баланс 4 у"
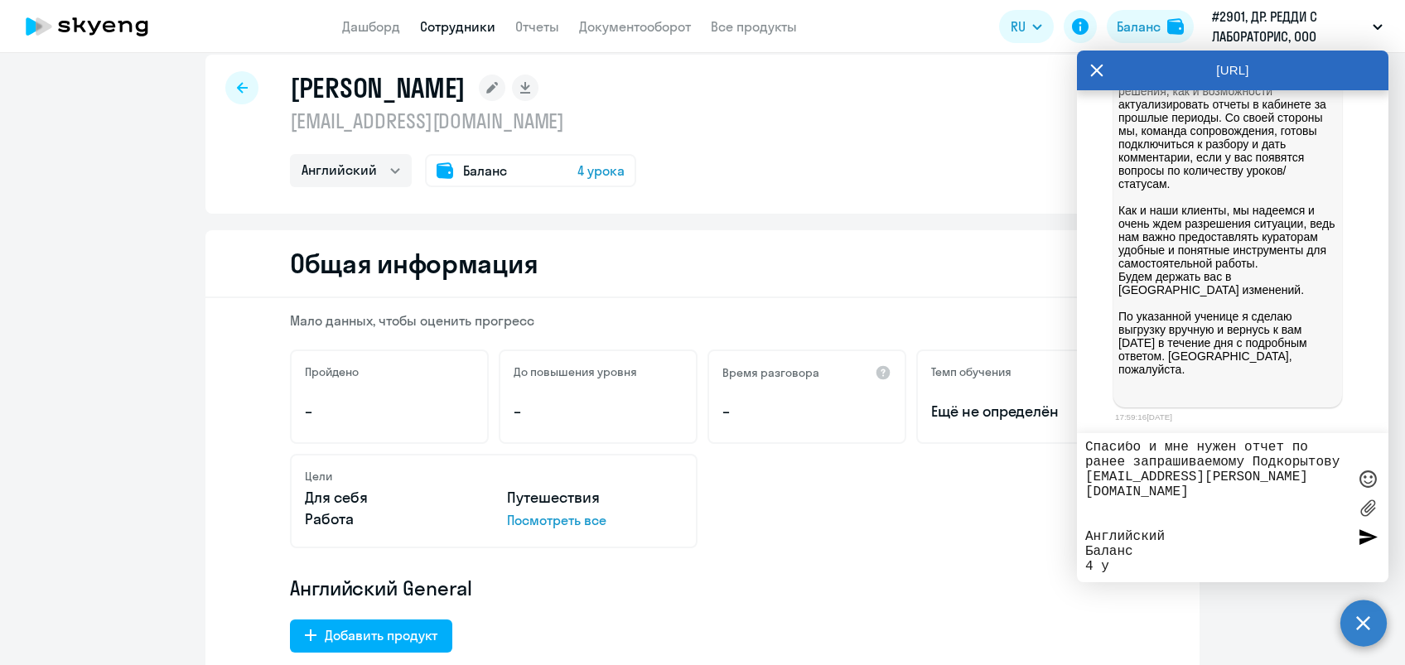
drag, startPoint x: 1087, startPoint y: 527, endPoint x: 1140, endPoint y: 568, distance: 66.6
click at [1140, 568] on textarea "Спасибо и мне нужен отчет по ранее запрашиваемому Подкорытову [EMAIL_ADDRESS][P…" at bounding box center [1216, 507] width 262 height 133
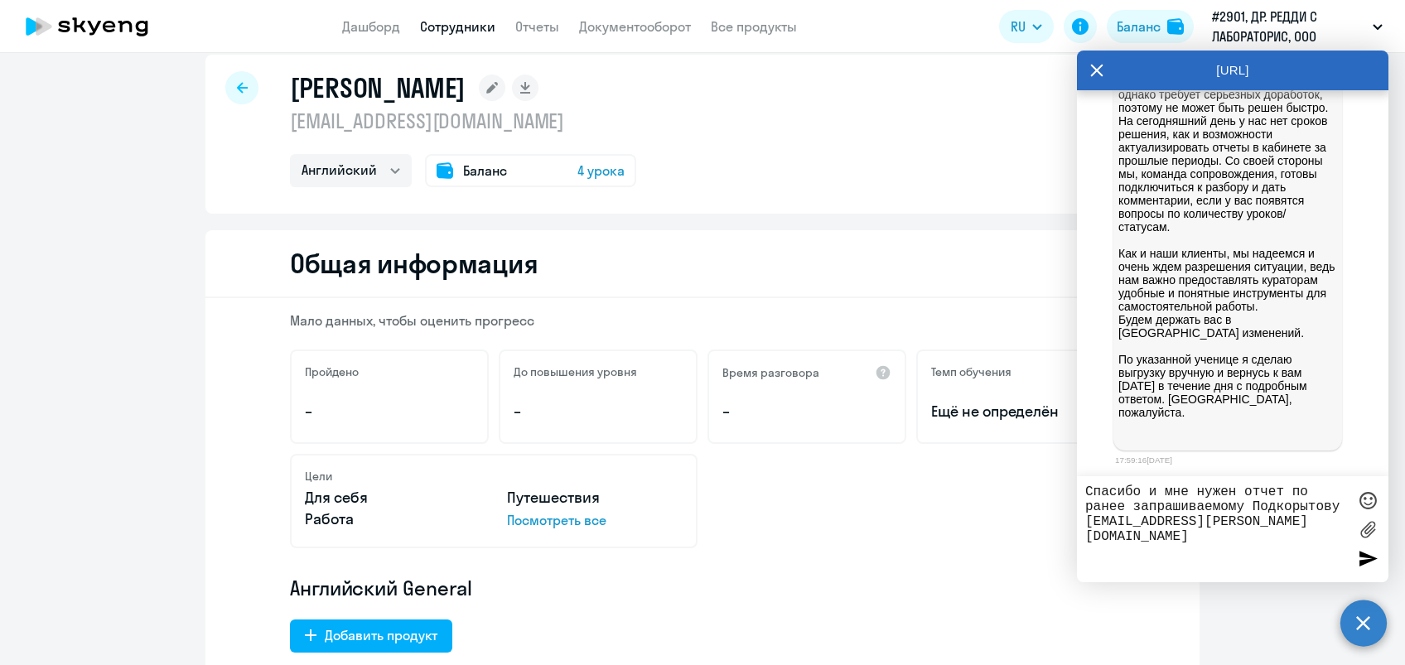
type textarea "Спасибо и мне нужен отчет по ранее запрашиваемому Подкорытову [EMAIL_ADDRESS][P…"
click at [1361, 561] on div at bounding box center [1367, 558] width 25 height 25
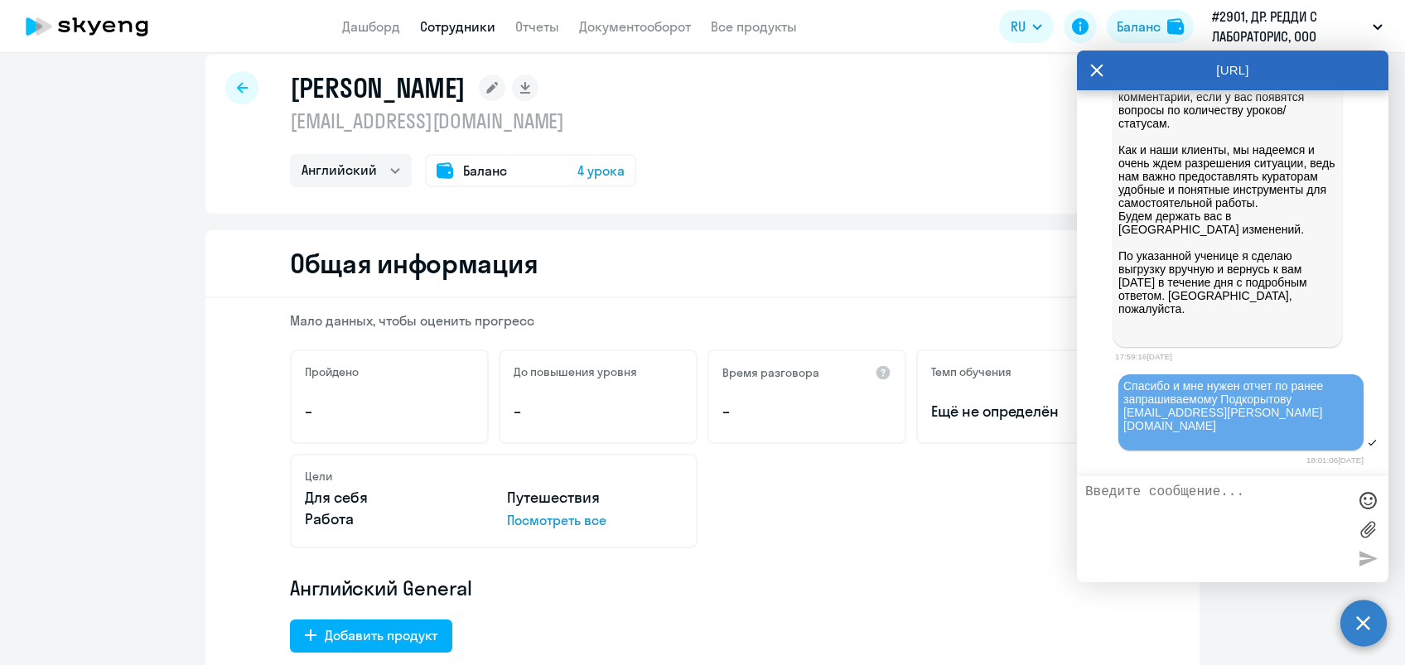
scroll to position [6481, 0]
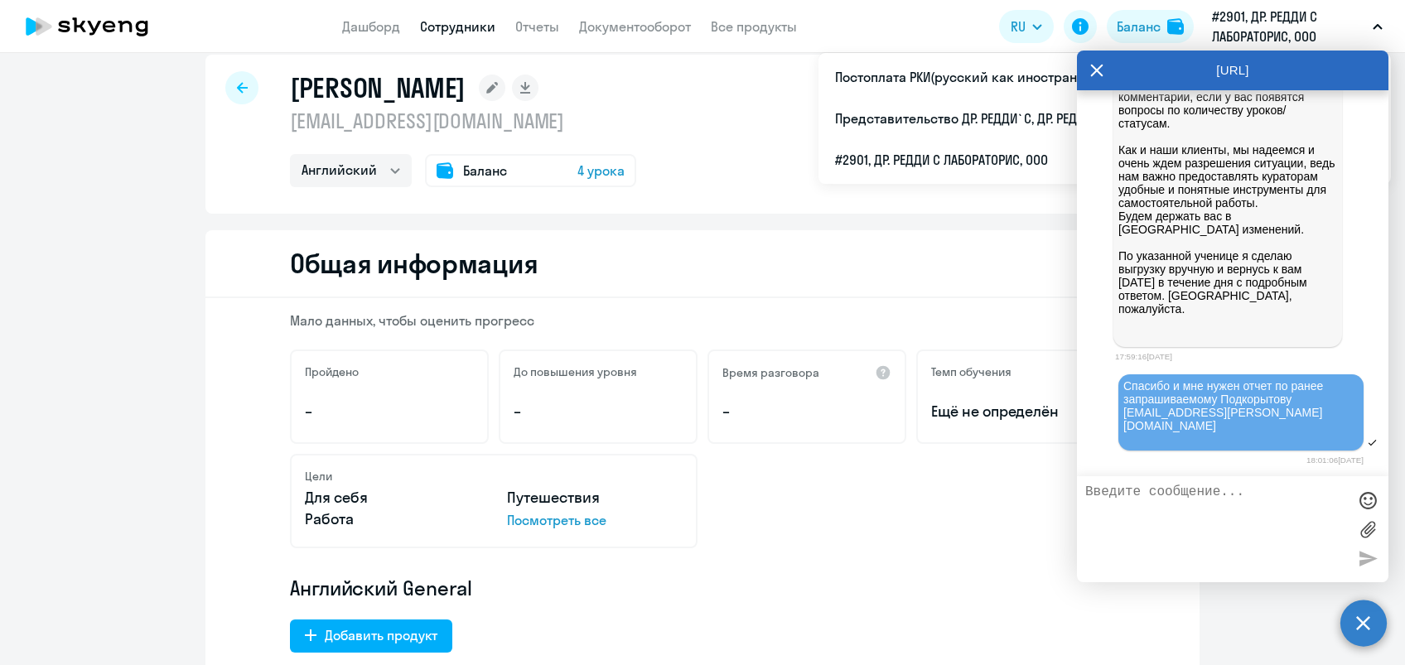
click at [1094, 60] on icon at bounding box center [1096, 71] width 13 height 40
